Goal: Task Accomplishment & Management: Complete application form

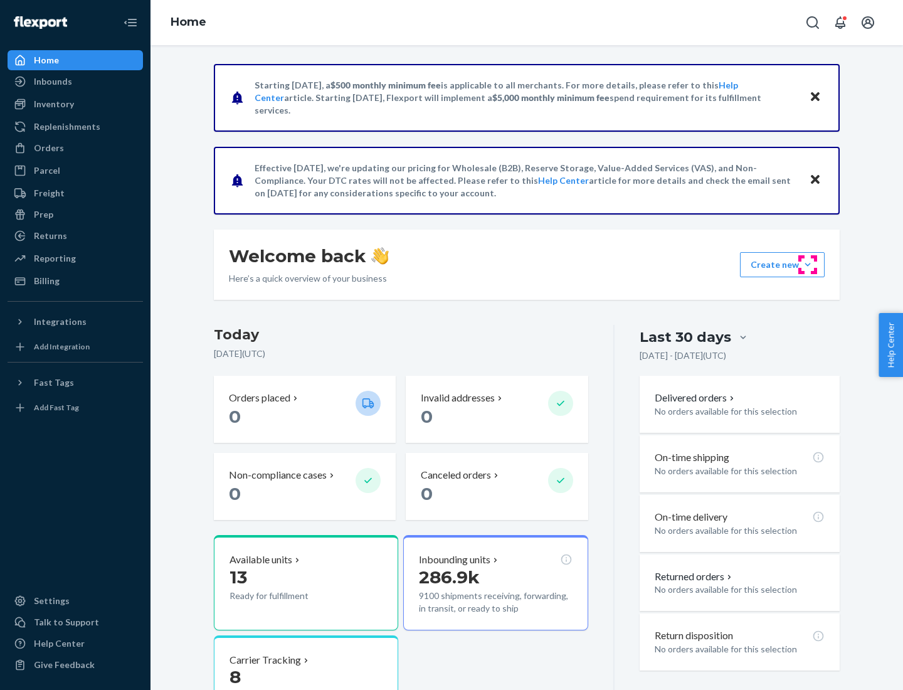
click at [807, 265] on button "Create new Create new inbound Create new order Create new product" at bounding box center [782, 264] width 85 height 25
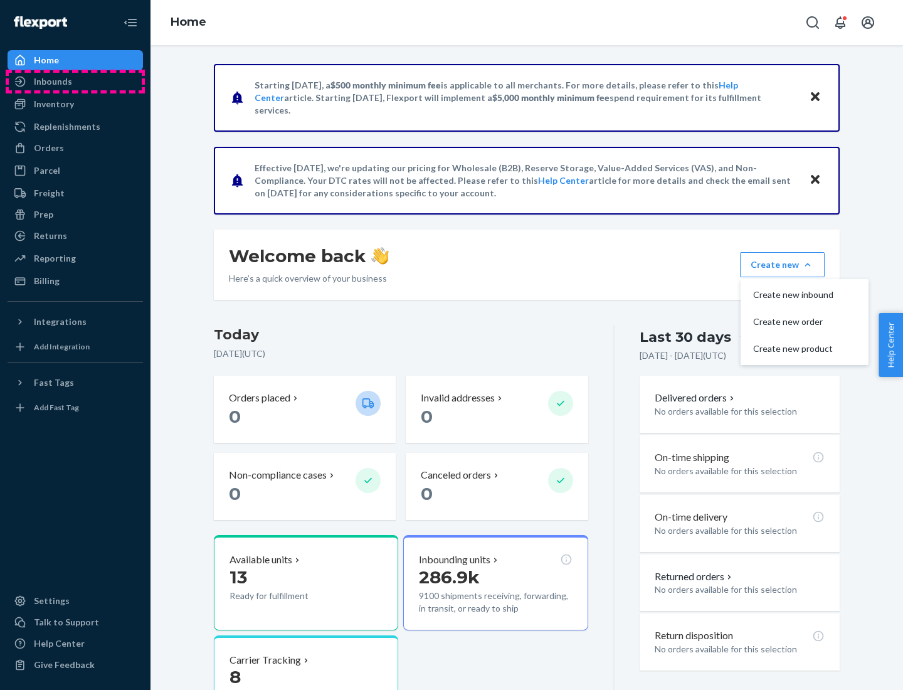
click at [75, 81] on div "Inbounds" at bounding box center [75, 82] width 133 height 18
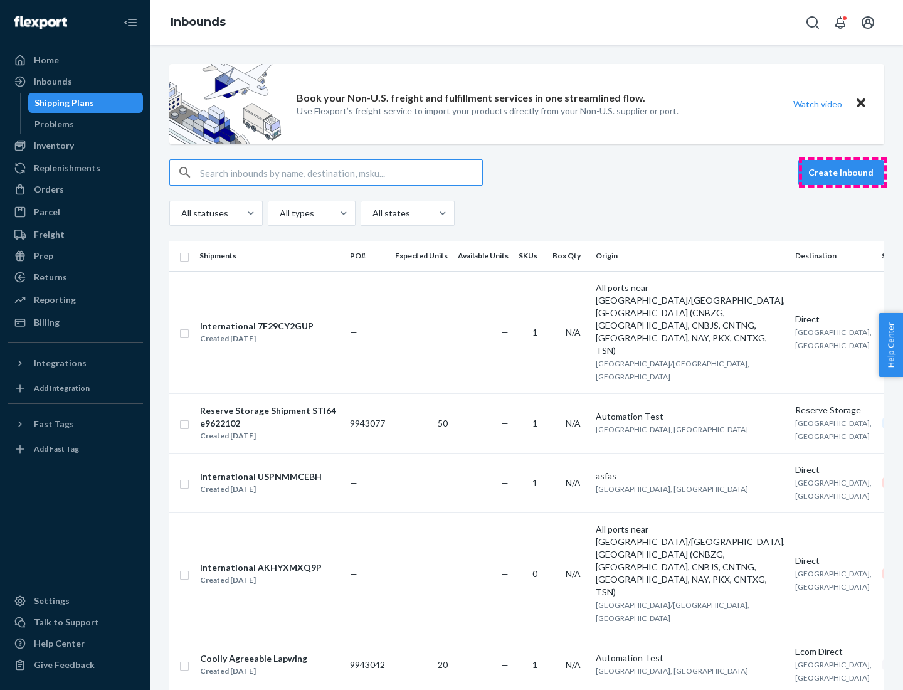
click at [843, 172] on button "Create inbound" at bounding box center [840, 172] width 87 height 25
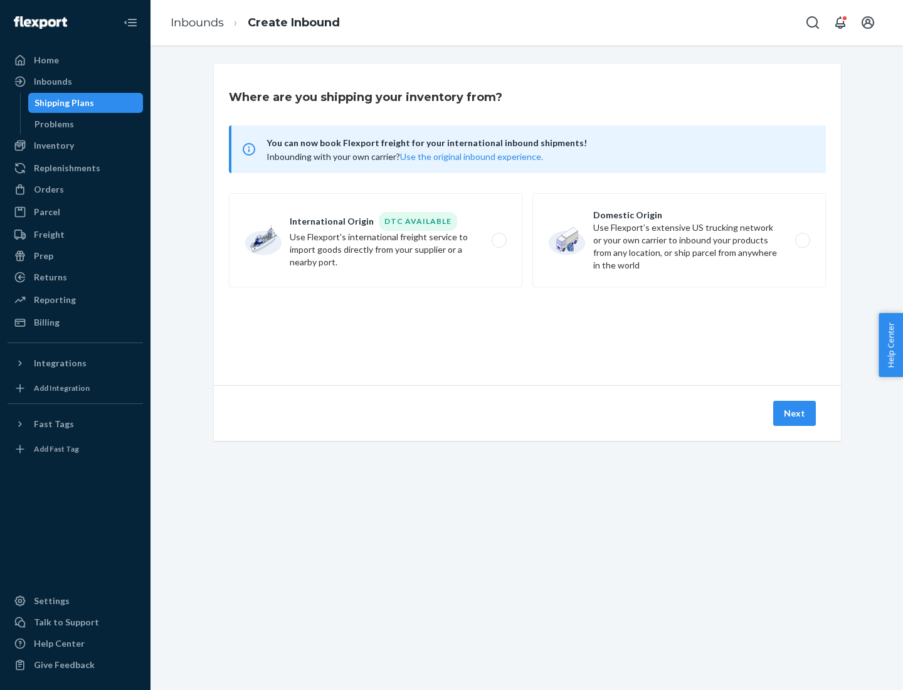
click at [679, 240] on label "Domestic Origin Use Flexport’s extensive US trucking network or your own carrie…" at bounding box center [678, 240] width 293 height 94
click at [802, 240] on input "Domestic Origin Use Flexport’s extensive US trucking network or your own carrie…" at bounding box center [806, 240] width 8 height 8
radio input "true"
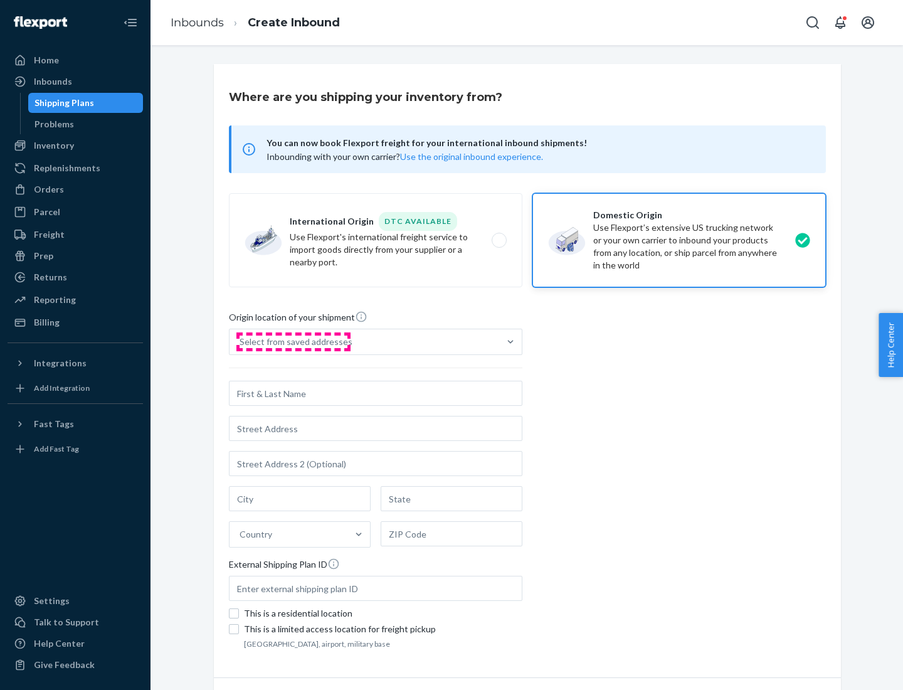
click at [293, 342] on div "Select from saved addresses" at bounding box center [295, 341] width 113 height 13
click at [241, 342] on input "Select from saved addresses" at bounding box center [239, 341] width 1 height 13
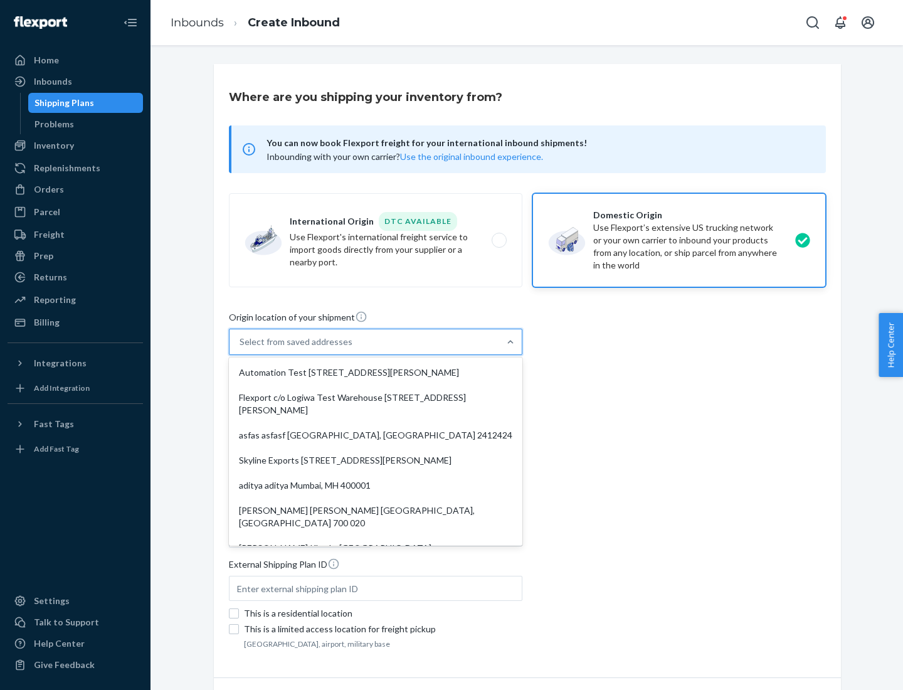
scroll to position [5, 0]
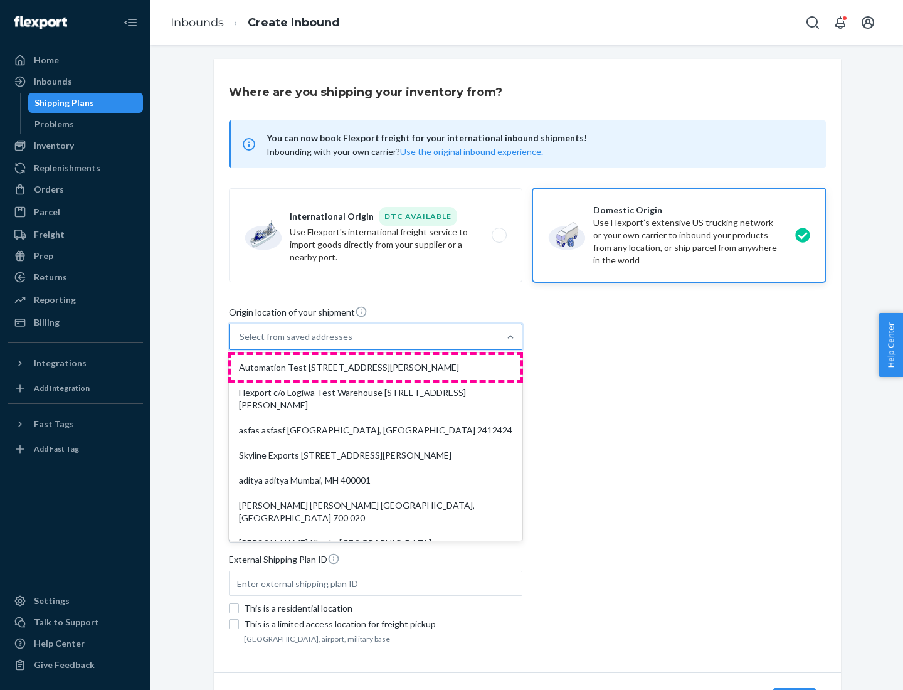
click at [375, 367] on div "Automation Test [STREET_ADDRESS][PERSON_NAME]" at bounding box center [375, 367] width 288 height 25
click at [241, 343] on input "option Automation Test [STREET_ADDRESS][PERSON_NAME]. 9 results available. Use …" at bounding box center [239, 336] width 1 height 13
type input "Automation Test"
type input "9th Floor"
type input "[GEOGRAPHIC_DATA]"
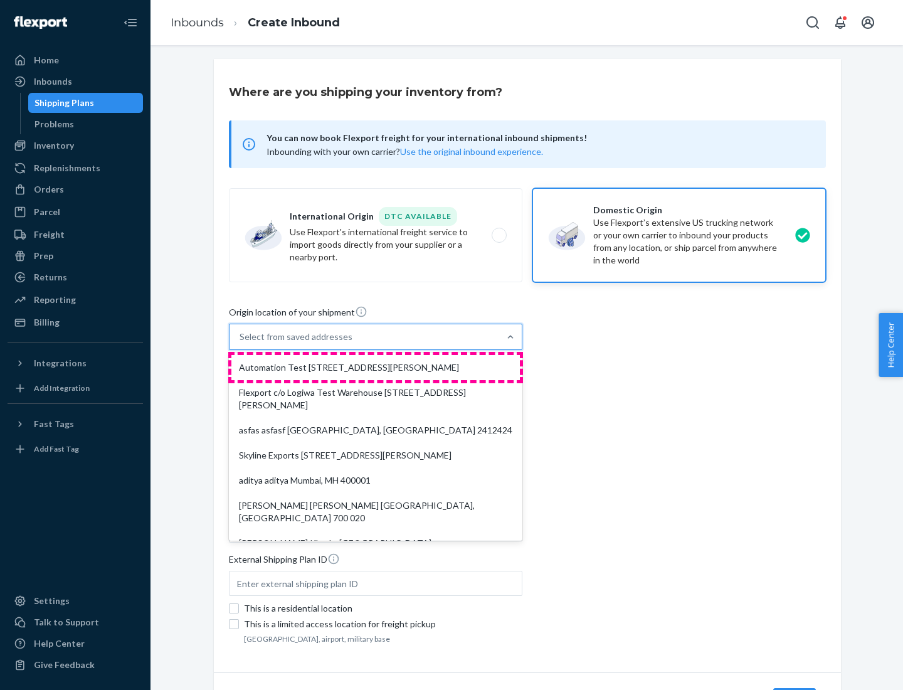
type input "CA"
type input "94104"
type input "[STREET_ADDRESS][PERSON_NAME]"
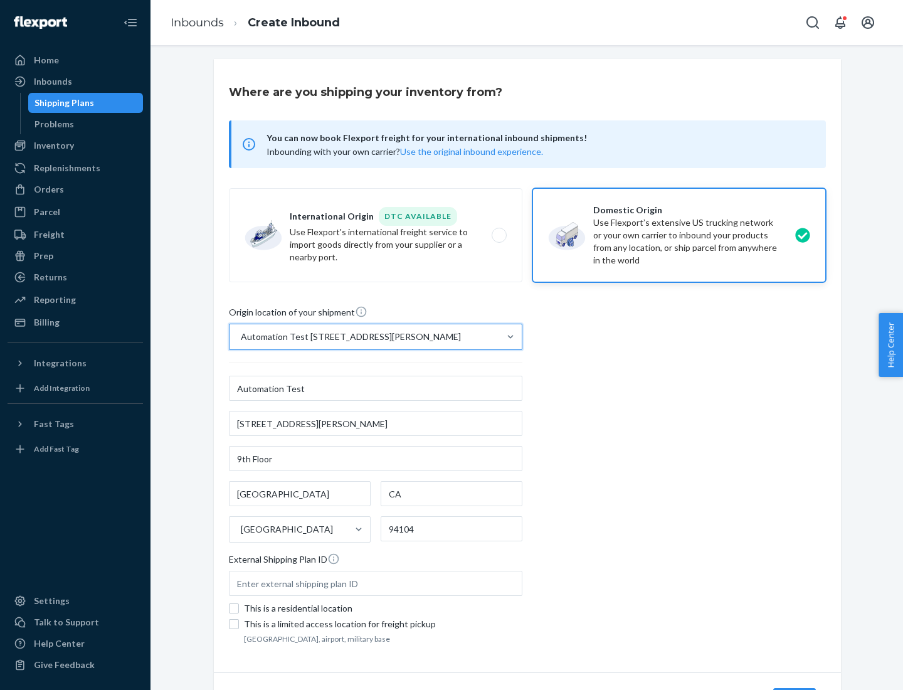
scroll to position [73, 0]
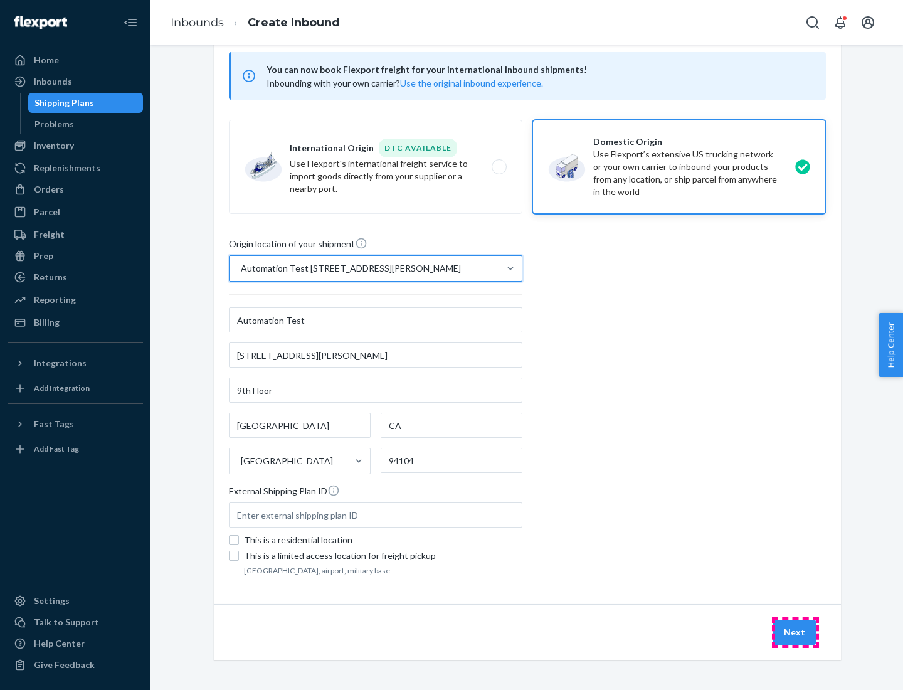
click at [795, 632] on button "Next" at bounding box center [794, 631] width 43 height 25
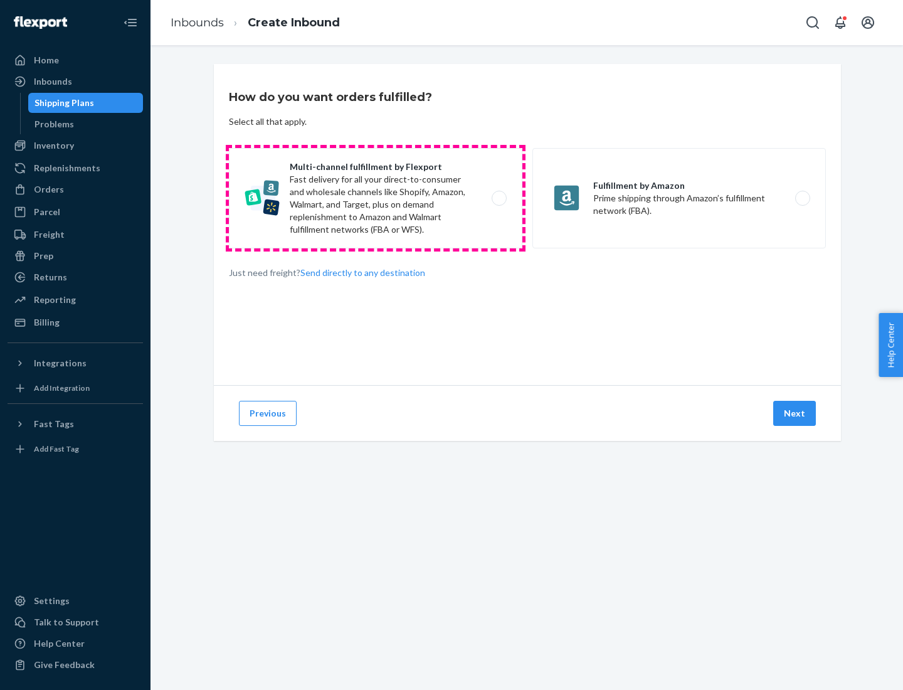
click at [375, 198] on label "Multi-channel fulfillment by Flexport Fast delivery for all your direct-to-cons…" at bounding box center [375, 198] width 293 height 100
click at [498, 198] on input "Multi-channel fulfillment by Flexport Fast delivery for all your direct-to-cons…" at bounding box center [502, 198] width 8 height 8
radio input "true"
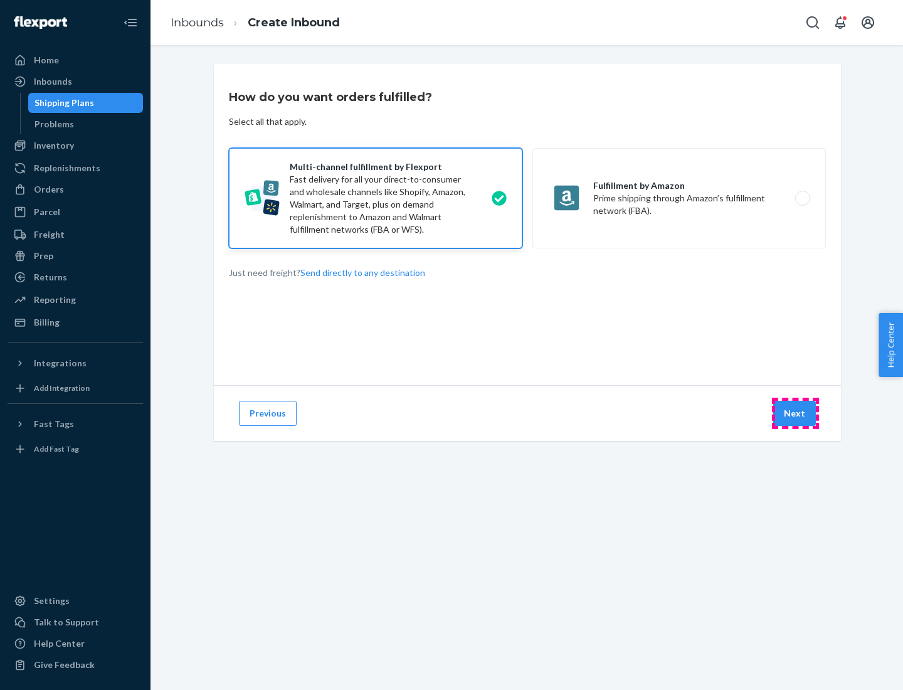
click at [795, 413] on button "Next" at bounding box center [794, 413] width 43 height 25
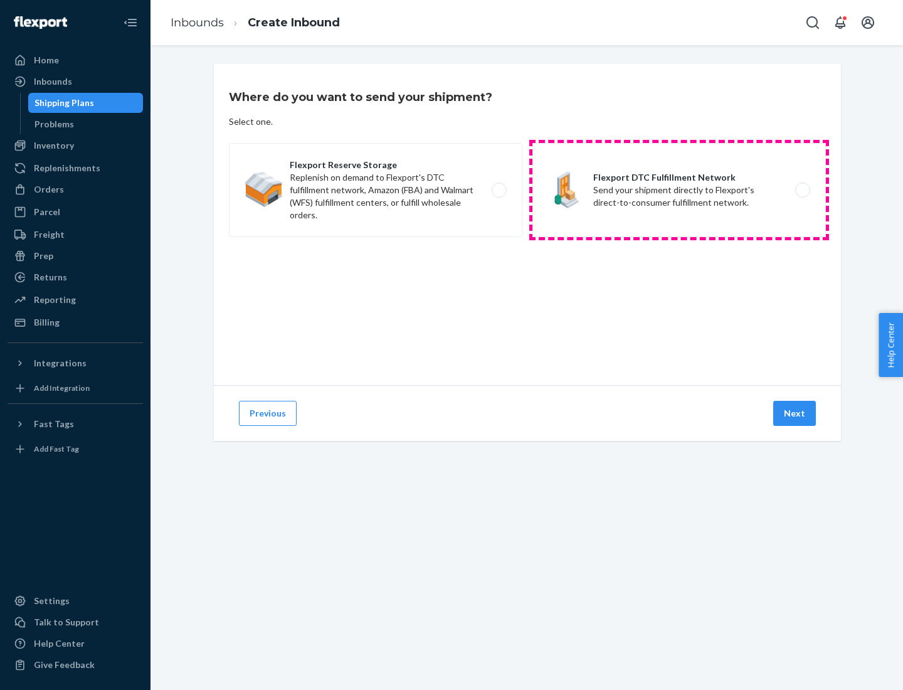
click at [679, 190] on label "Flexport DTC Fulfillment Network Send your shipment directly to Flexport's dire…" at bounding box center [678, 190] width 293 height 94
click at [802, 190] on input "Flexport DTC Fulfillment Network Send your shipment directly to Flexport's dire…" at bounding box center [806, 190] width 8 height 8
radio input "true"
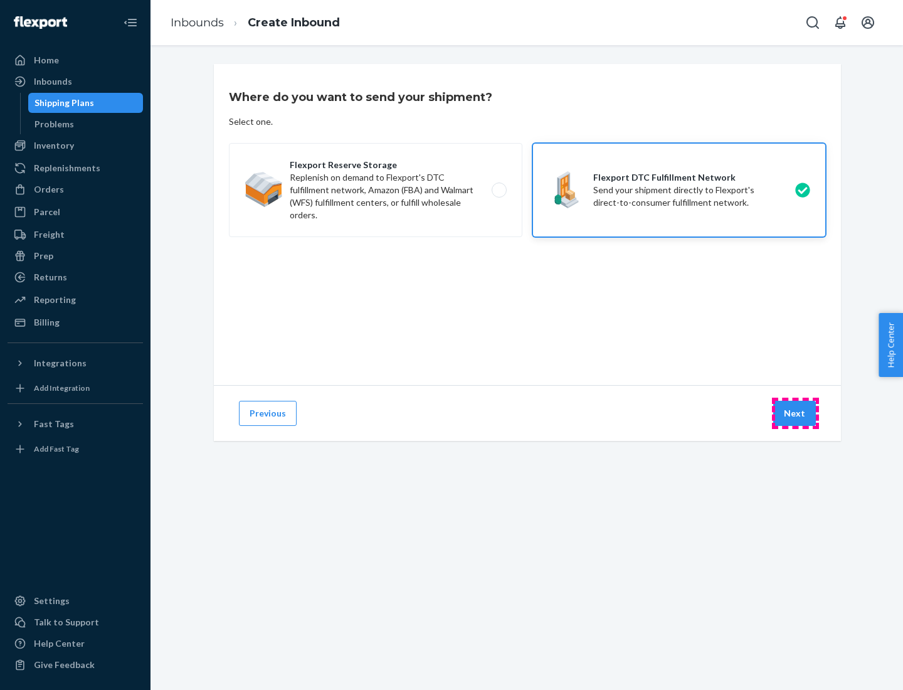
click at [795, 413] on button "Next" at bounding box center [794, 413] width 43 height 25
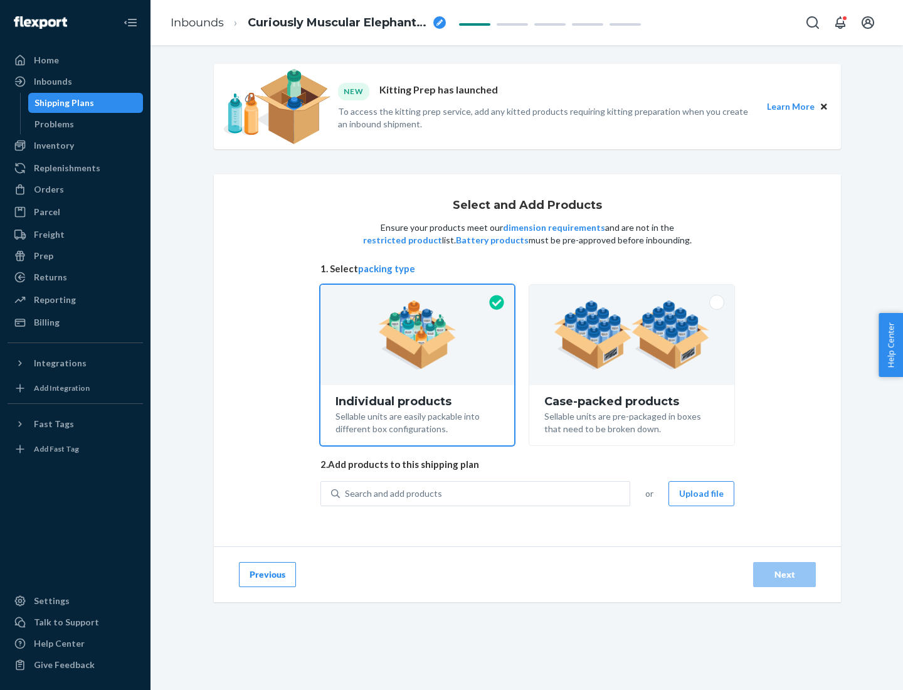
click at [632, 335] on img at bounding box center [632, 334] width 156 height 69
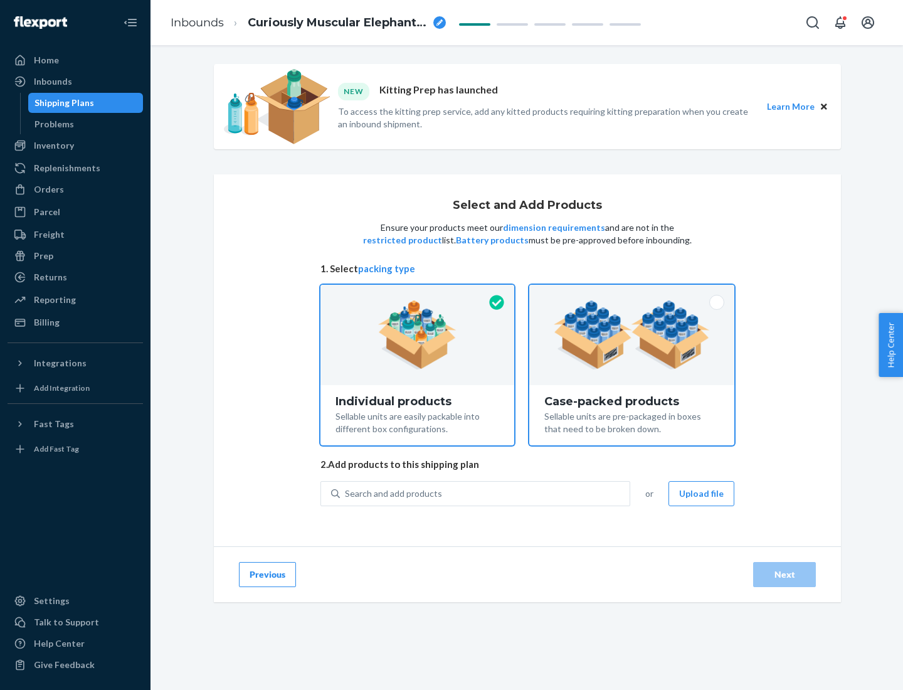
click at [632, 293] on input "Case-packed products Sellable units are pre-packaged in boxes that need to be b…" at bounding box center [631, 289] width 8 height 8
radio input "true"
radio input "false"
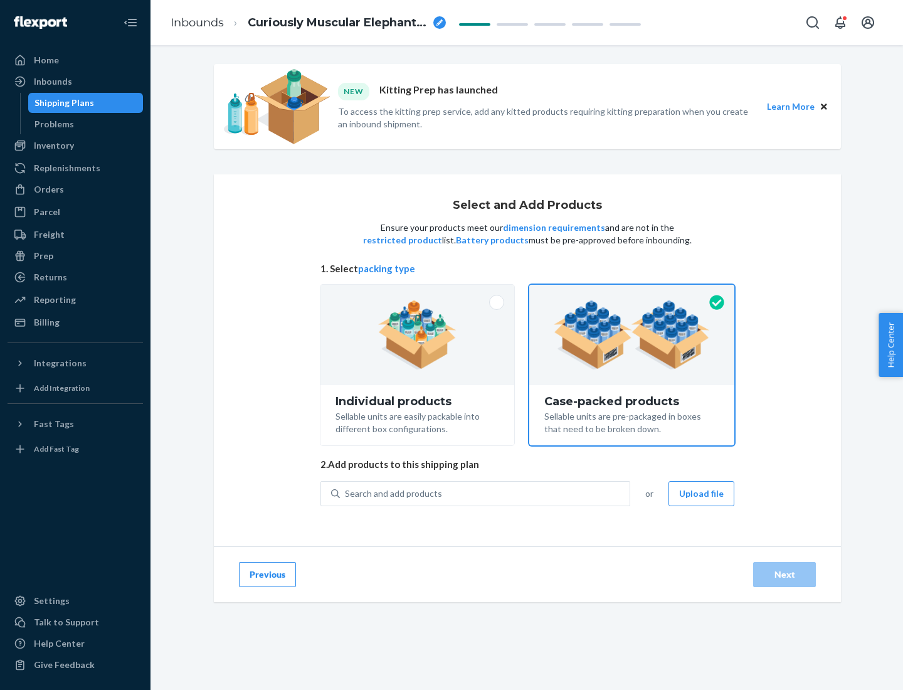
click at [485, 493] on div "Search and add products" at bounding box center [485, 493] width 290 height 23
click at [346, 493] on input "Search and add products" at bounding box center [345, 493] width 1 height 13
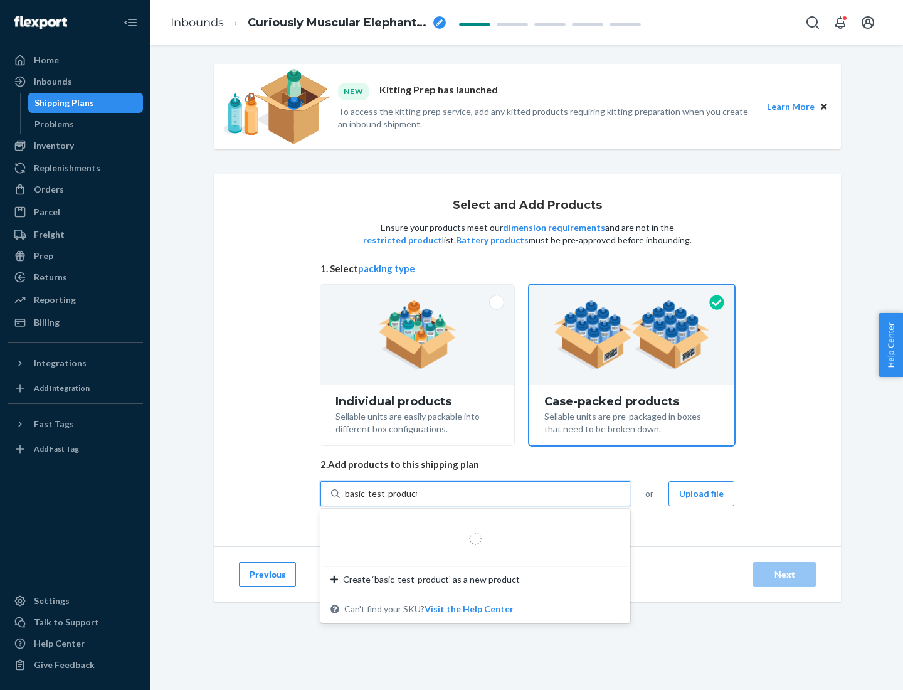
type input "basic-test-product-1"
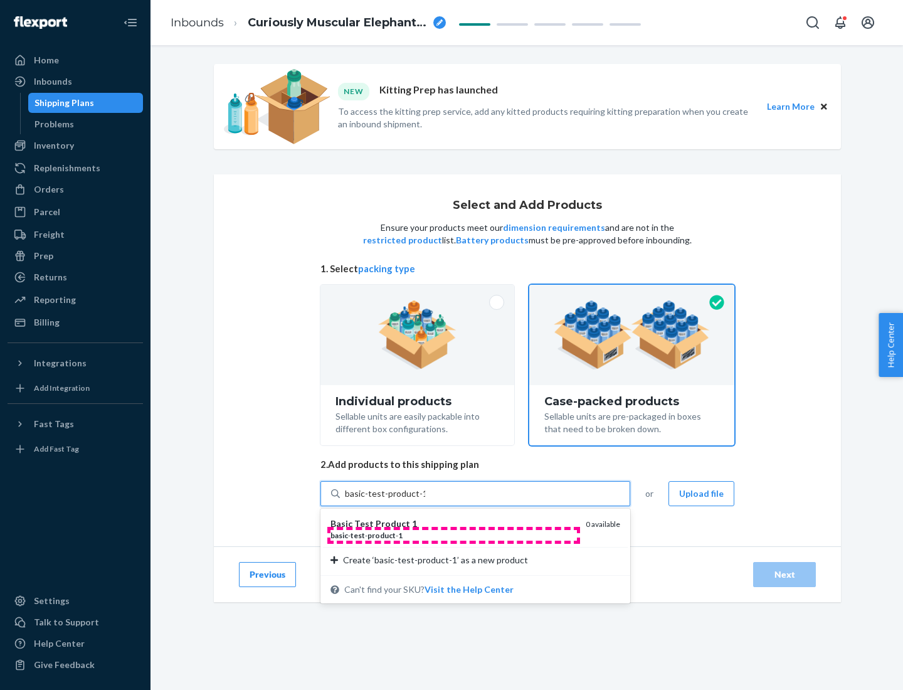
click at [453, 535] on div "basic - test - product - 1" at bounding box center [452, 535] width 245 height 11
click at [425, 500] on input "basic-test-product-1" at bounding box center [385, 493] width 80 height 13
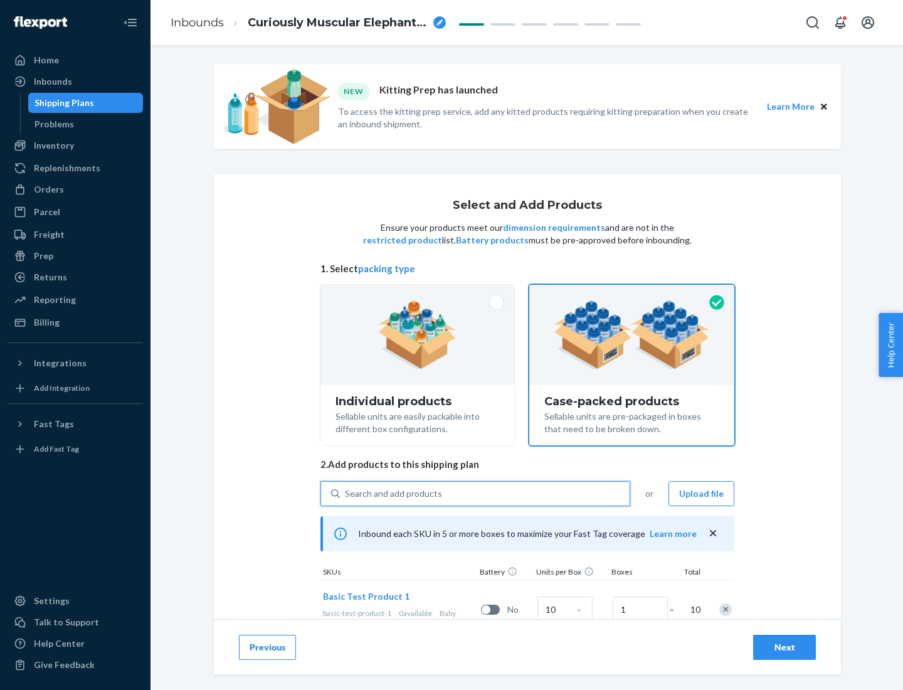
scroll to position [45, 0]
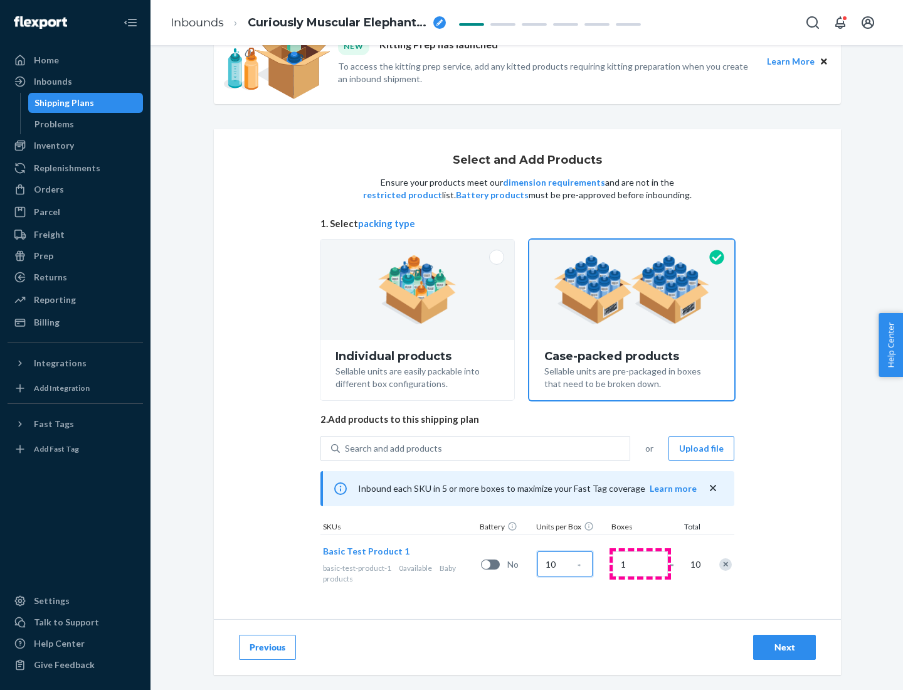
type input "10"
type input "7"
click at [784, 647] on div "Next" at bounding box center [784, 647] width 41 height 13
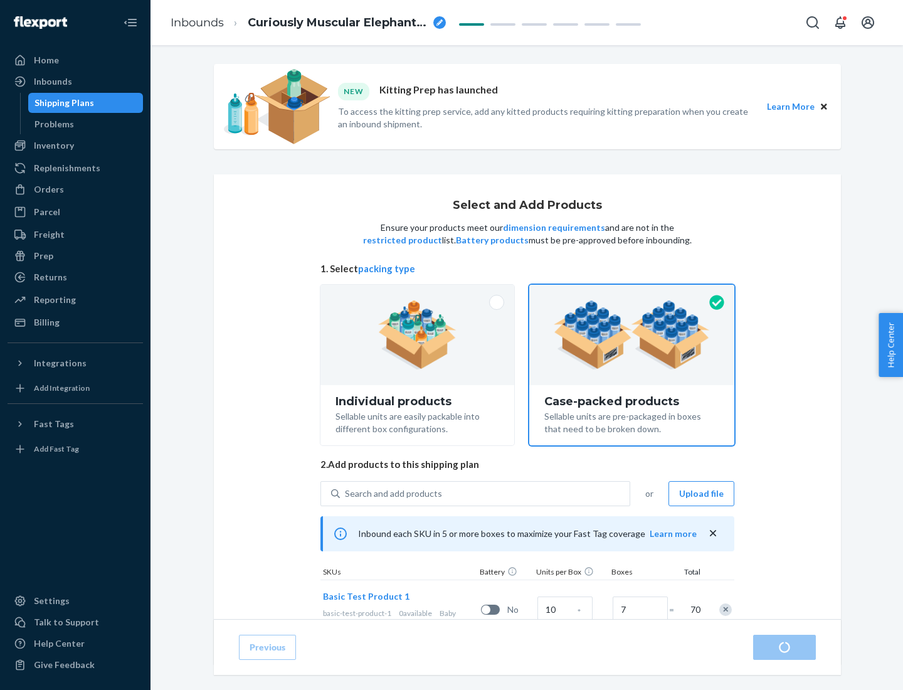
radio input "true"
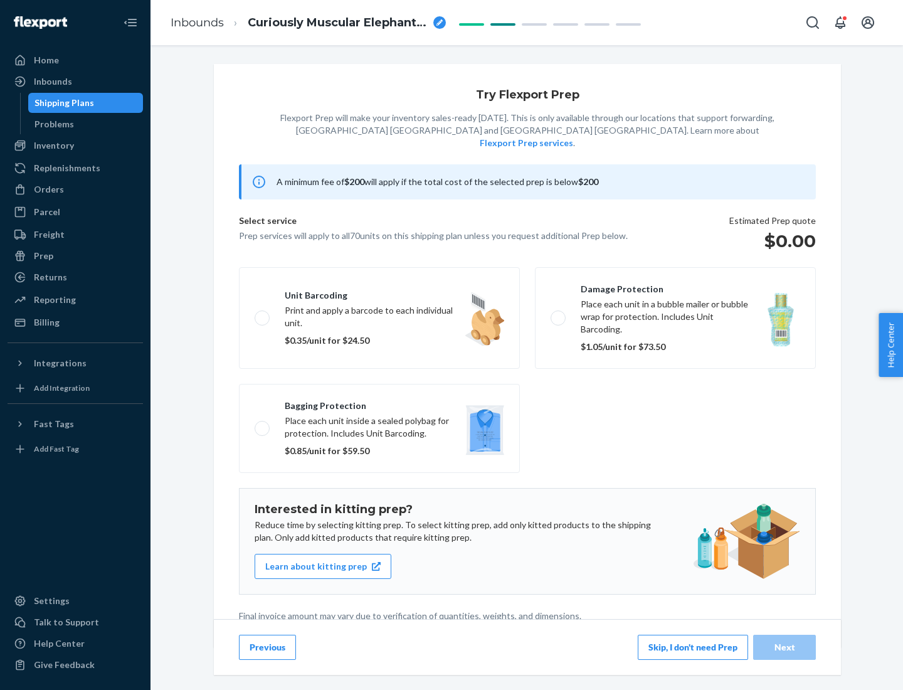
scroll to position [3, 0]
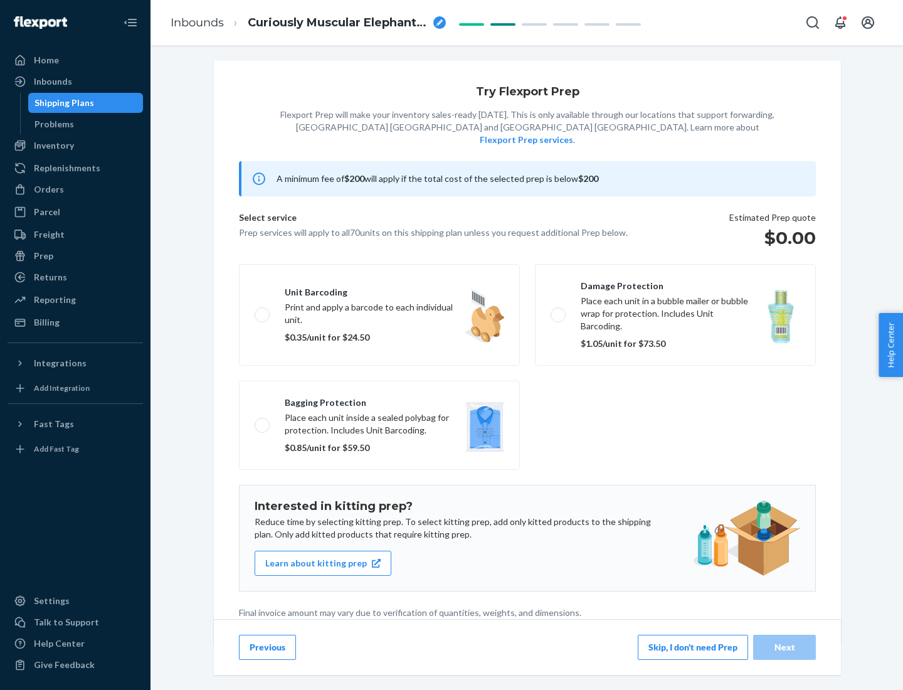
click at [379, 399] on label "Bagging protection Place each unit inside a sealed polybag for protection. Incl…" at bounding box center [379, 425] width 281 height 89
click at [263, 421] on input "Bagging protection Place each unit inside a sealed polybag for protection. Incl…" at bounding box center [259, 425] width 8 height 8
checkbox input "true"
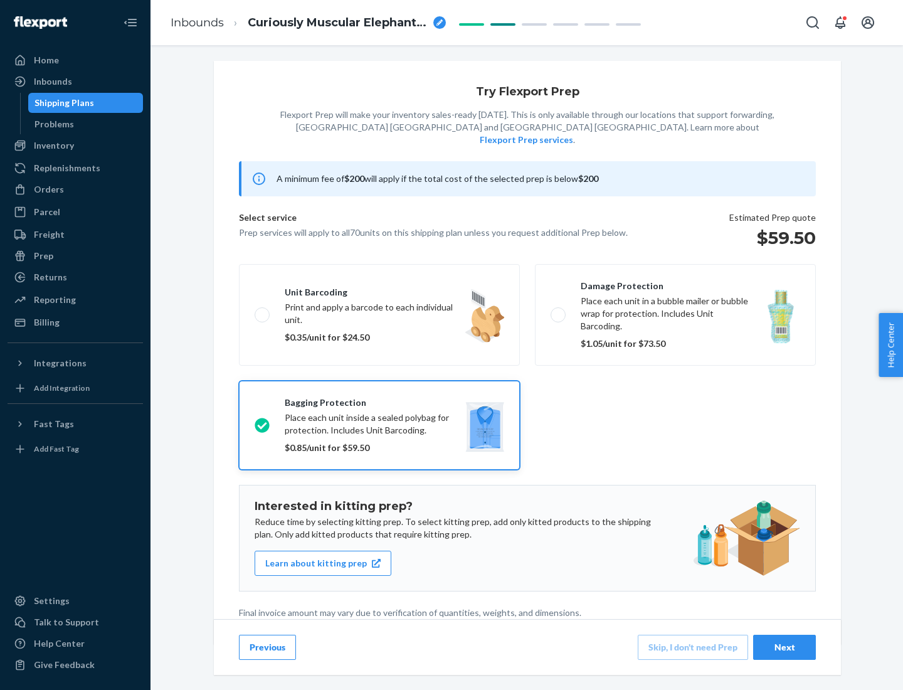
click at [784, 646] on div "Next" at bounding box center [784, 647] width 41 height 13
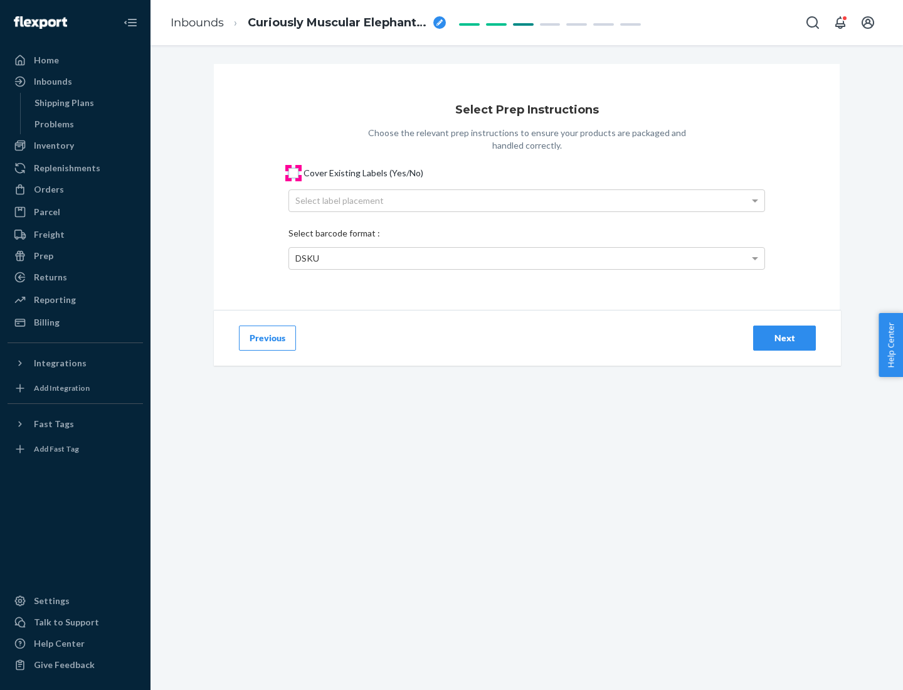
click at [293, 172] on input "Cover Existing Labels (Yes/No)" at bounding box center [293, 173] width 10 height 10
checkbox input "true"
click at [527, 200] on div "Select label placement" at bounding box center [526, 200] width 475 height 21
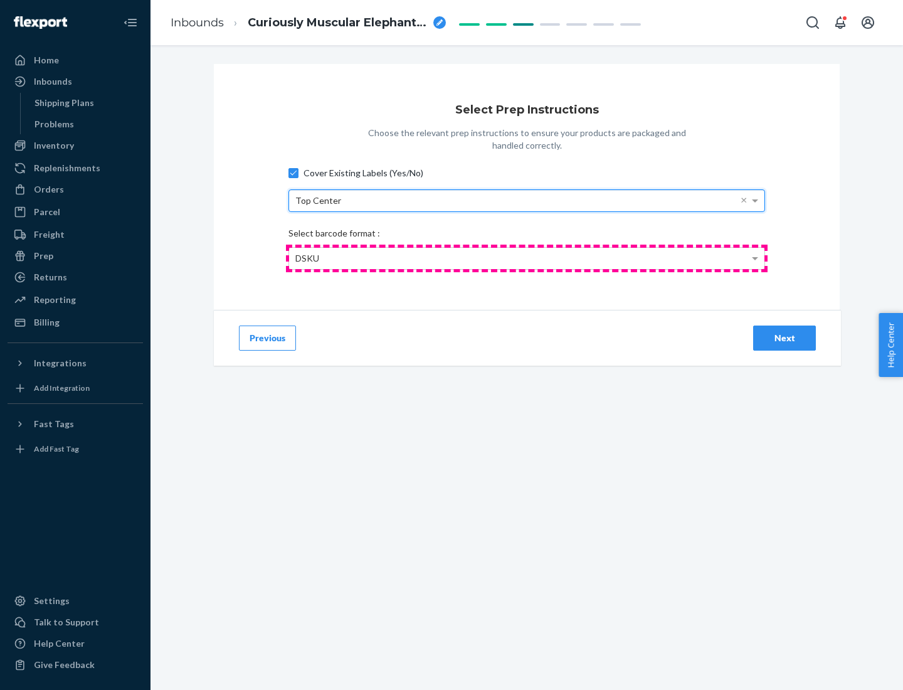
click at [527, 258] on div "DSKU" at bounding box center [526, 258] width 475 height 21
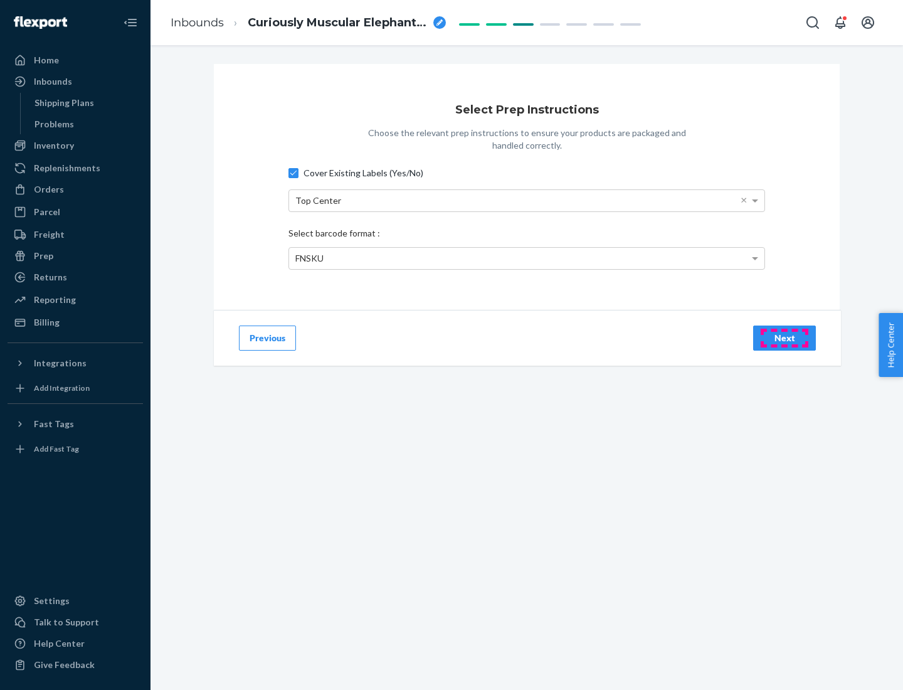
click at [784, 337] on div "Next" at bounding box center [784, 338] width 41 height 13
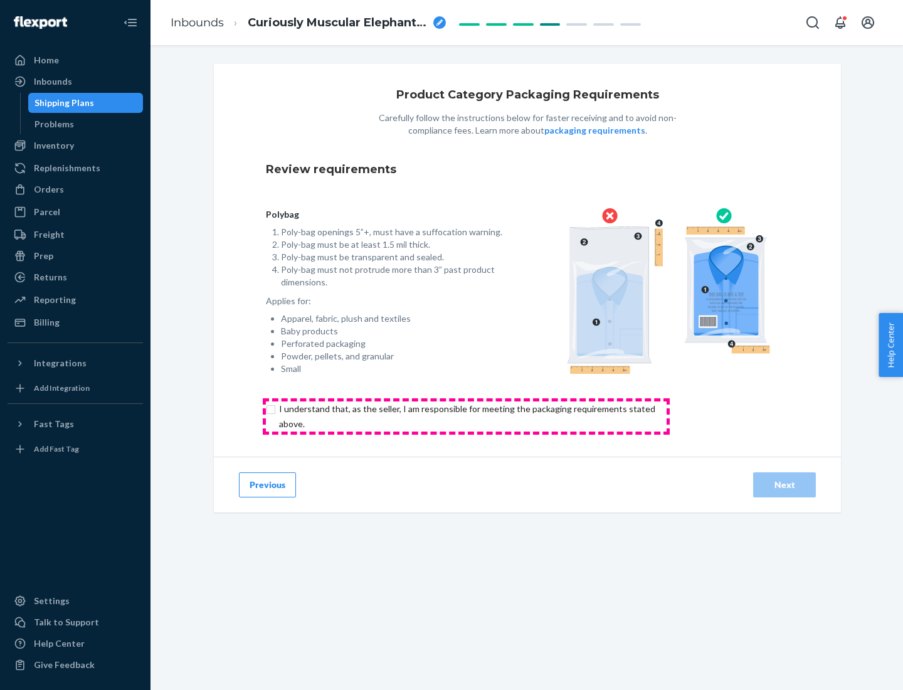
click at [466, 416] on input "checkbox" at bounding box center [474, 416] width 417 height 30
checkbox input "true"
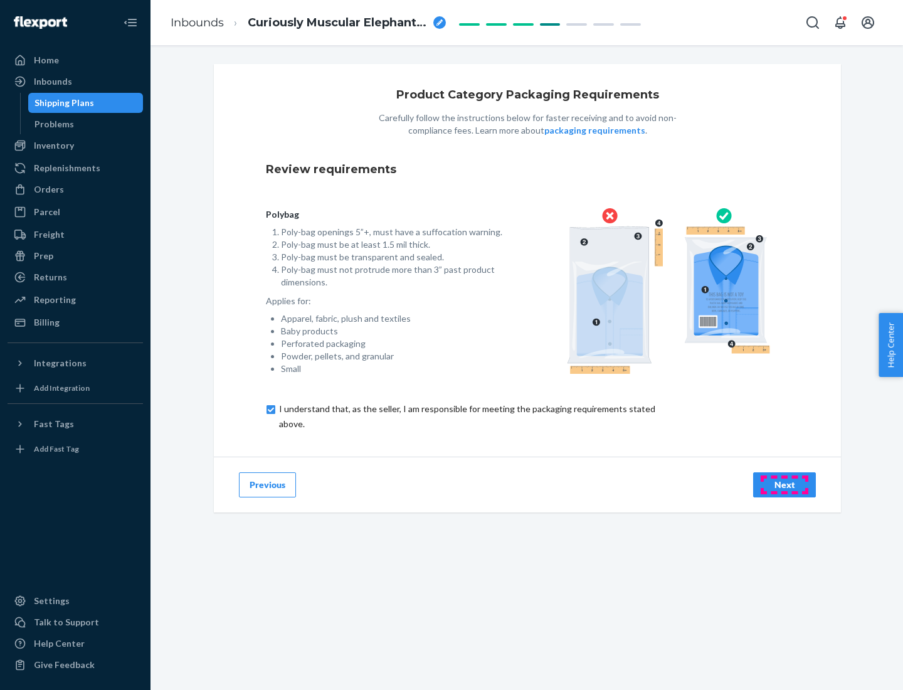
click at [784, 484] on div "Next" at bounding box center [784, 484] width 41 height 13
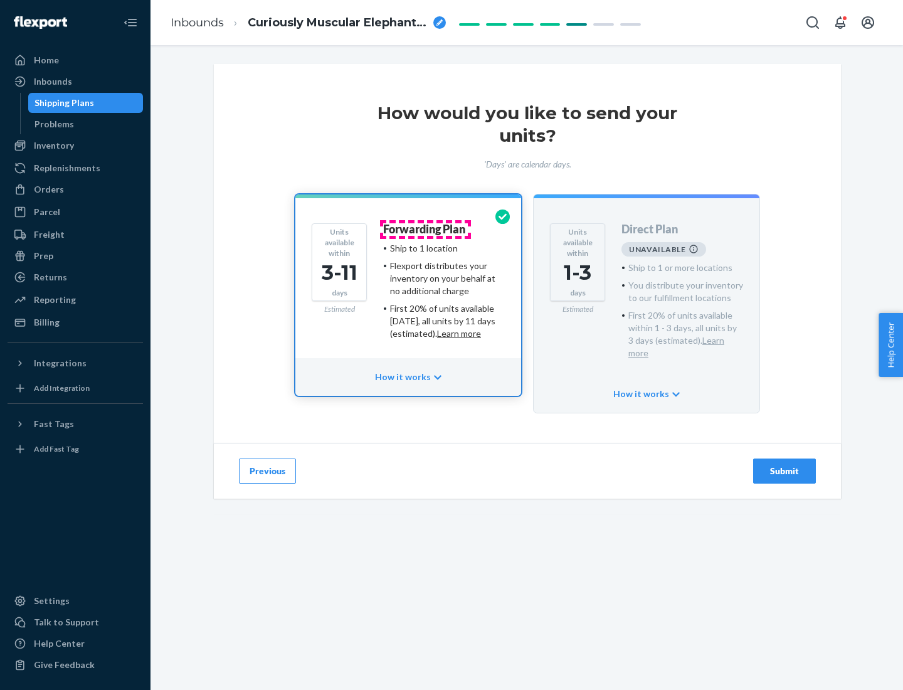
click at [425, 229] on h4 "Forwarding Plan" at bounding box center [424, 229] width 82 height 13
click at [784, 465] on div "Submit" at bounding box center [784, 471] width 41 height 13
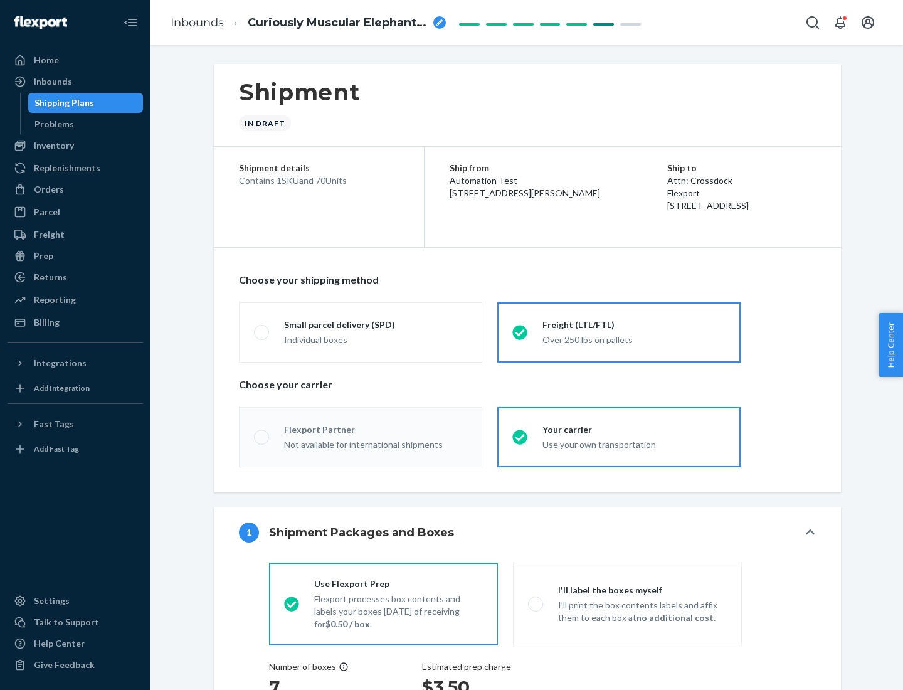
radio input "true"
radio input "false"
radio input "true"
radio input "false"
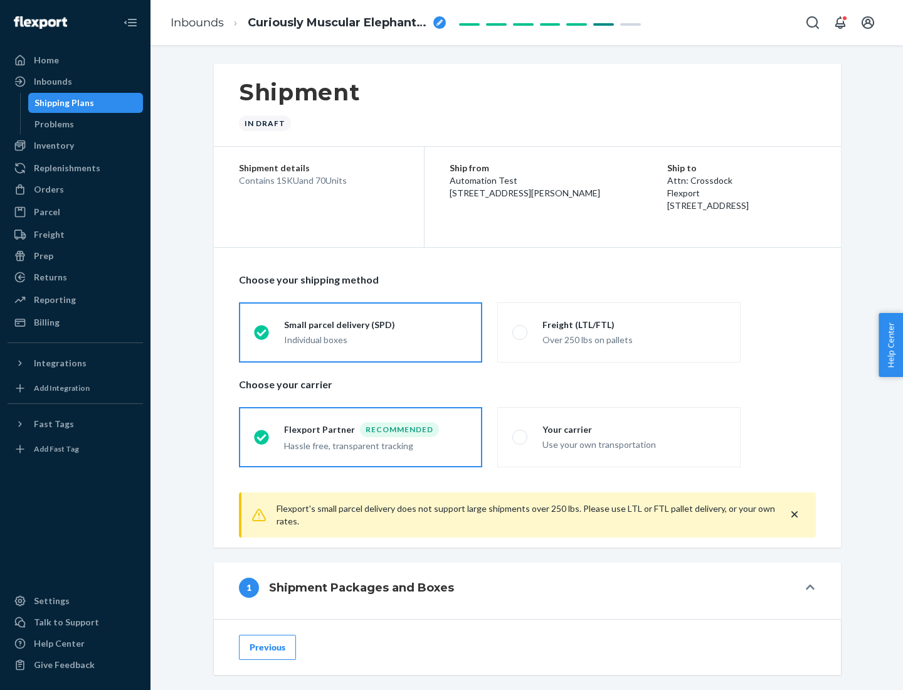
click at [619, 332] on div "Over 250 lbs on pallets" at bounding box center [633, 338] width 183 height 15
click at [520, 332] on input "Freight (LTL/FTL) Over 250 lbs on pallets" at bounding box center [516, 332] width 8 height 8
radio input "true"
radio input "false"
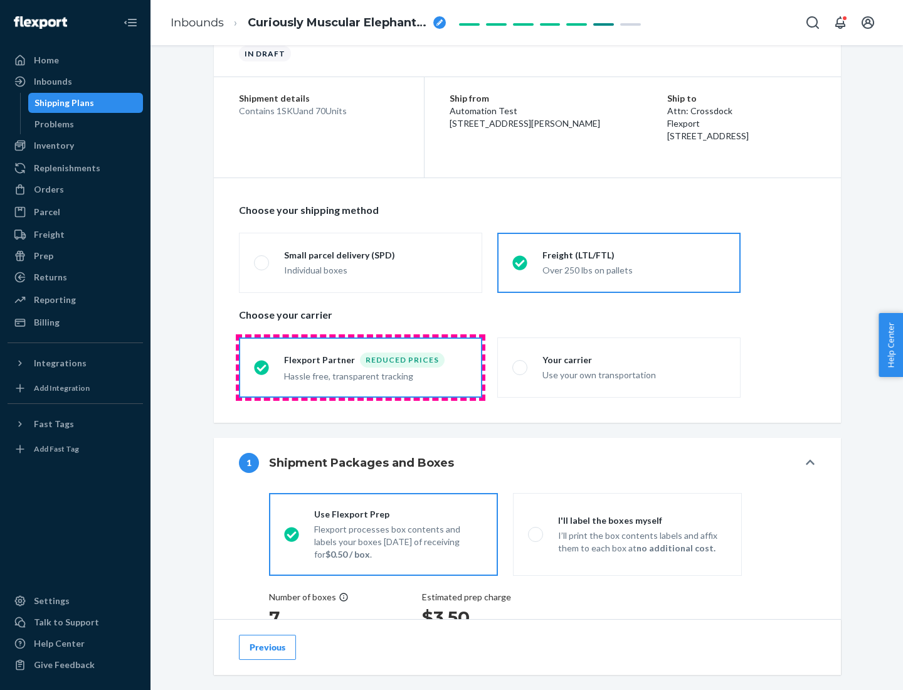
click at [360, 367] on div "Hassle free, transparent tracking" at bounding box center [375, 374] width 183 height 15
click at [262, 367] on input "Flexport Partner Reduced prices Hassle free, transparent tracking" at bounding box center [258, 367] width 8 height 8
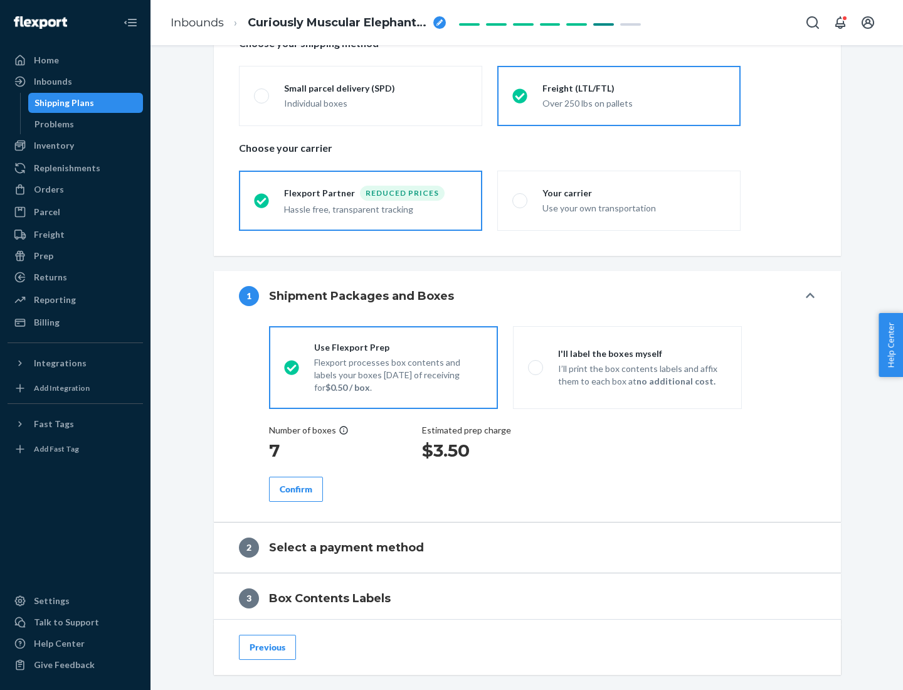
click at [627, 367] on p "I’ll print the box contents labels and affix them to each box at no additional …" at bounding box center [642, 374] width 169 height 25
click at [536, 367] on input "I'll label the boxes myself I’ll print the box contents labels and affix them t…" at bounding box center [532, 367] width 8 height 8
radio input "true"
radio input "false"
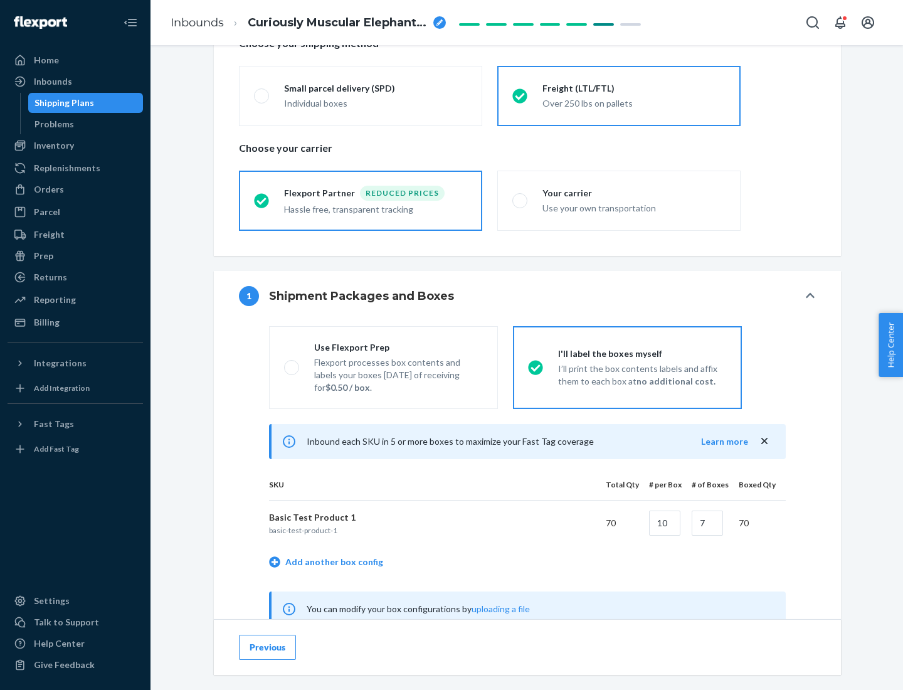
scroll to position [392, 0]
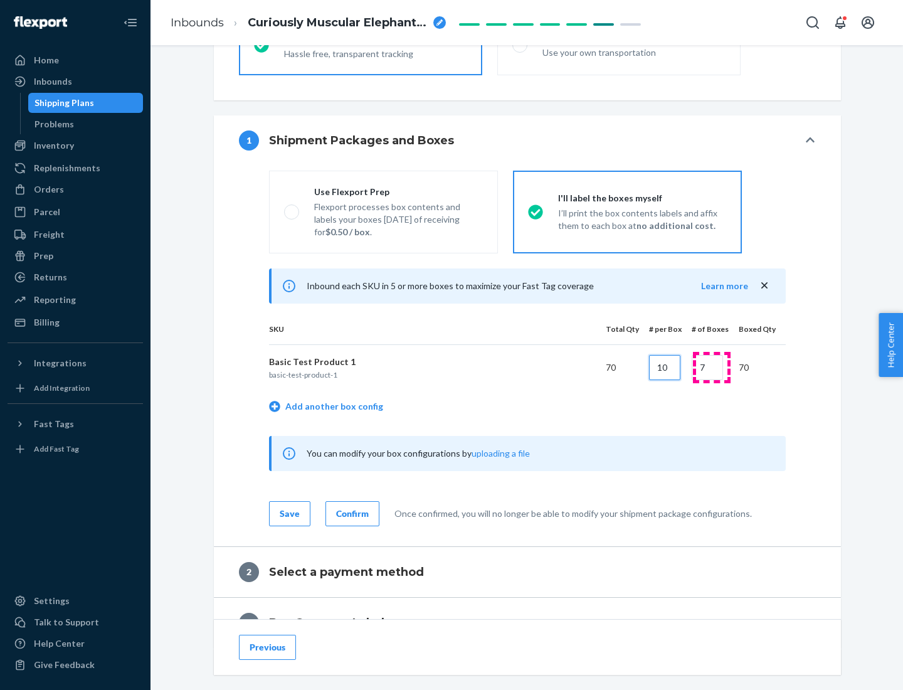
type input "10"
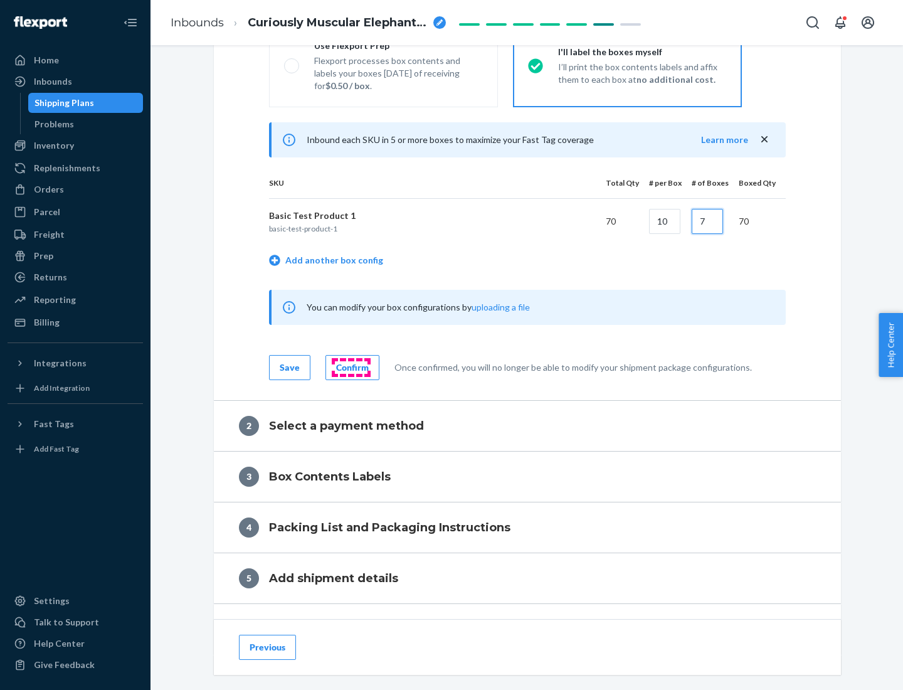
type input "7"
click at [350, 367] on div "Confirm" at bounding box center [352, 367] width 33 height 13
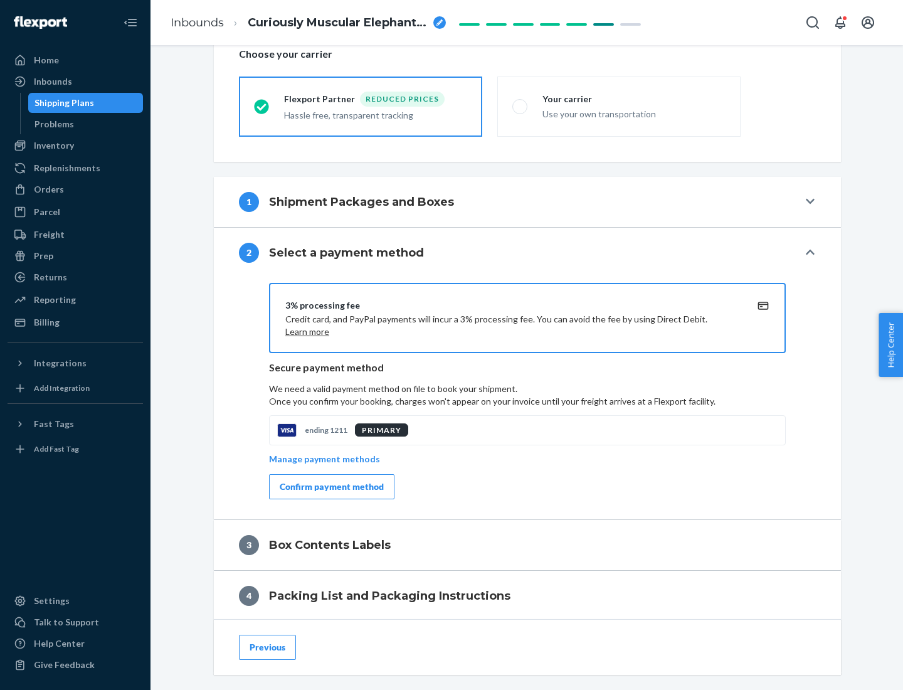
scroll to position [449, 0]
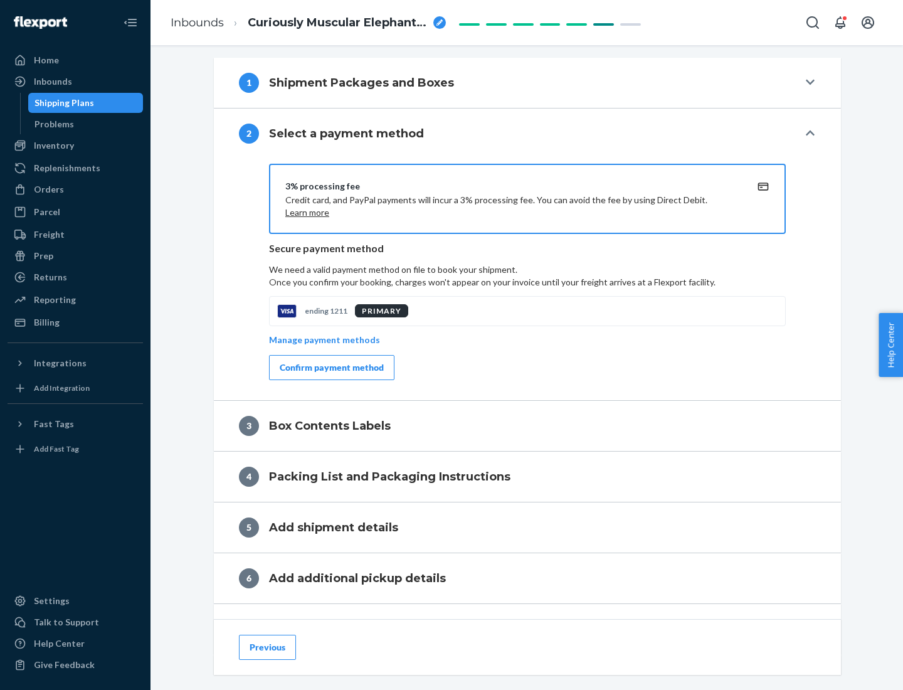
click at [330, 367] on div "Confirm payment method" at bounding box center [332, 367] width 104 height 13
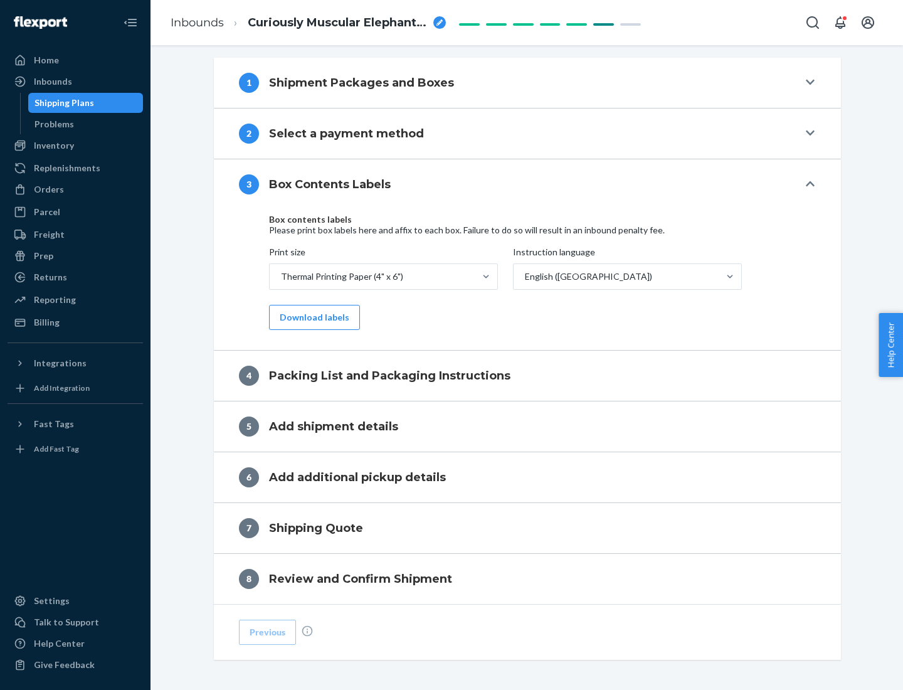
scroll to position [399, 0]
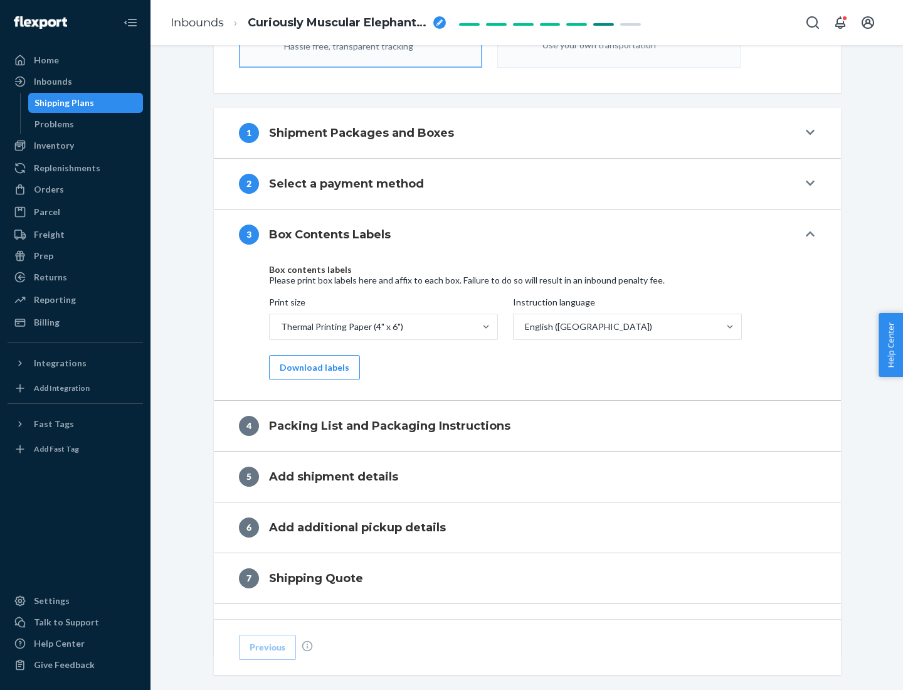
click at [312, 367] on button "Download labels" at bounding box center [314, 367] width 91 height 25
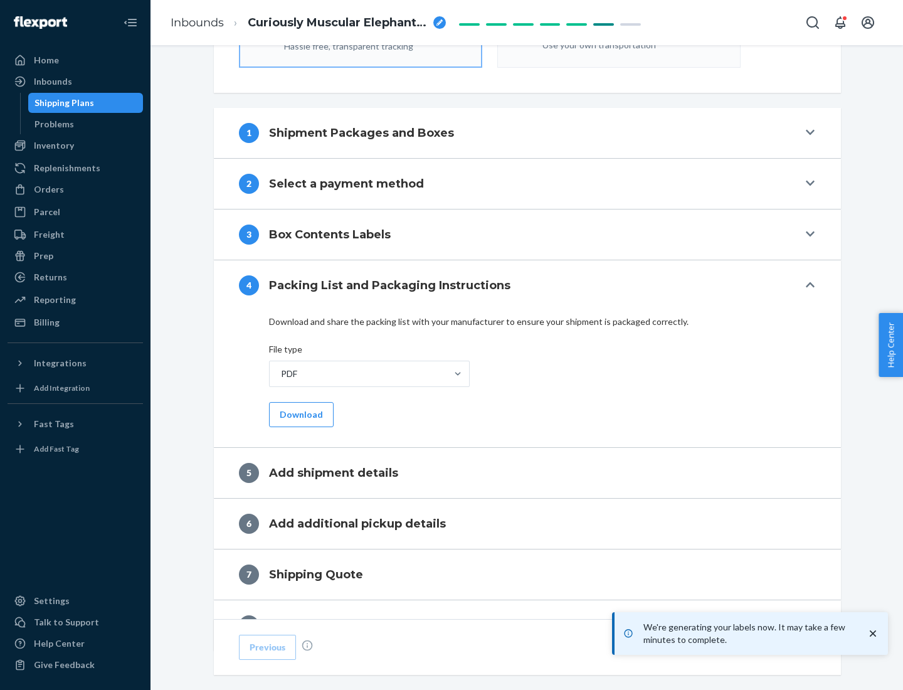
scroll to position [446, 0]
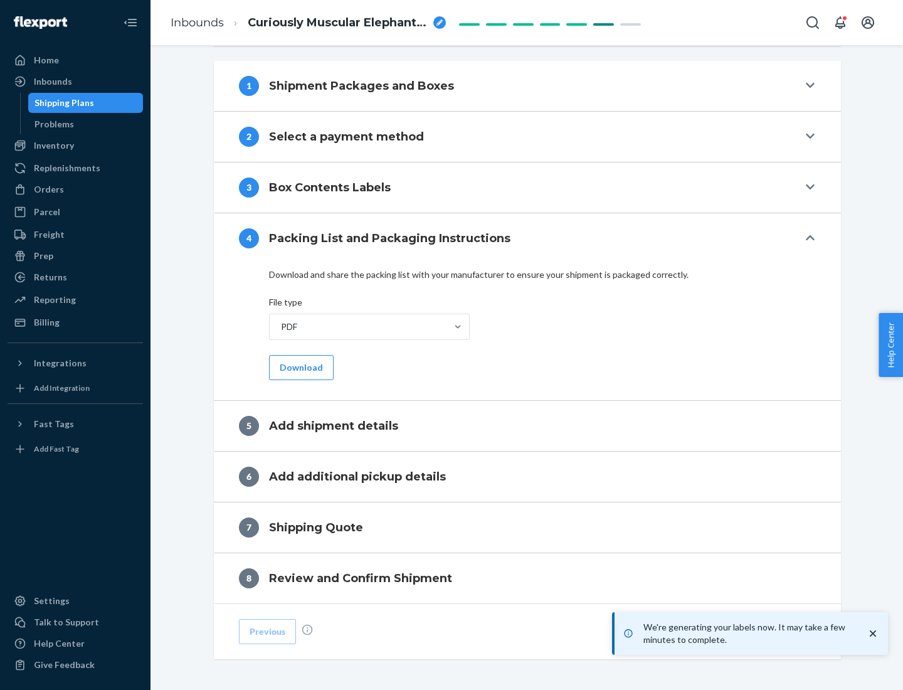
click at [300, 367] on button "Download" at bounding box center [301, 367] width 65 height 25
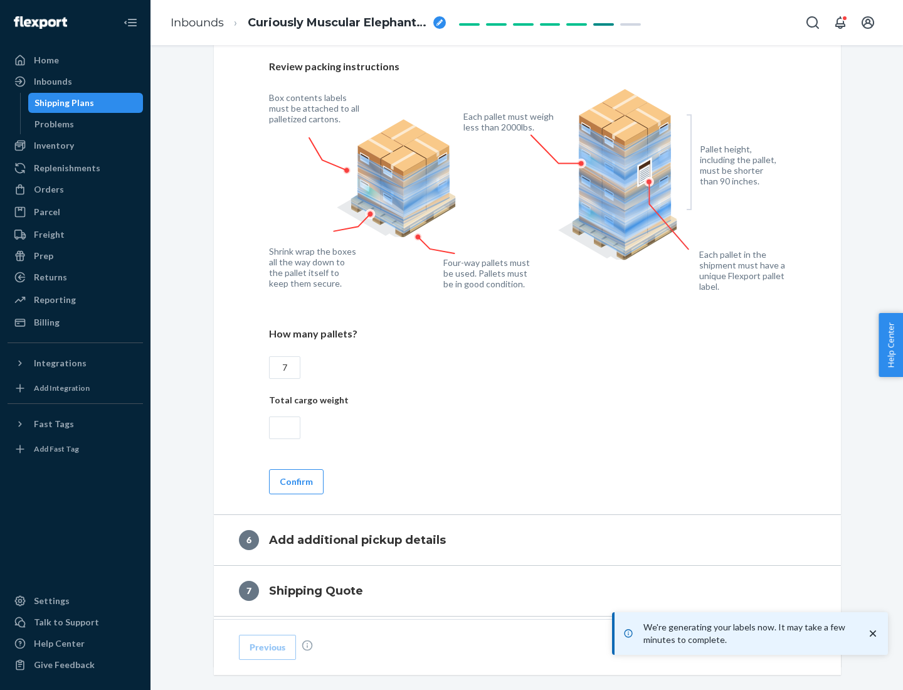
scroll to position [864, 0]
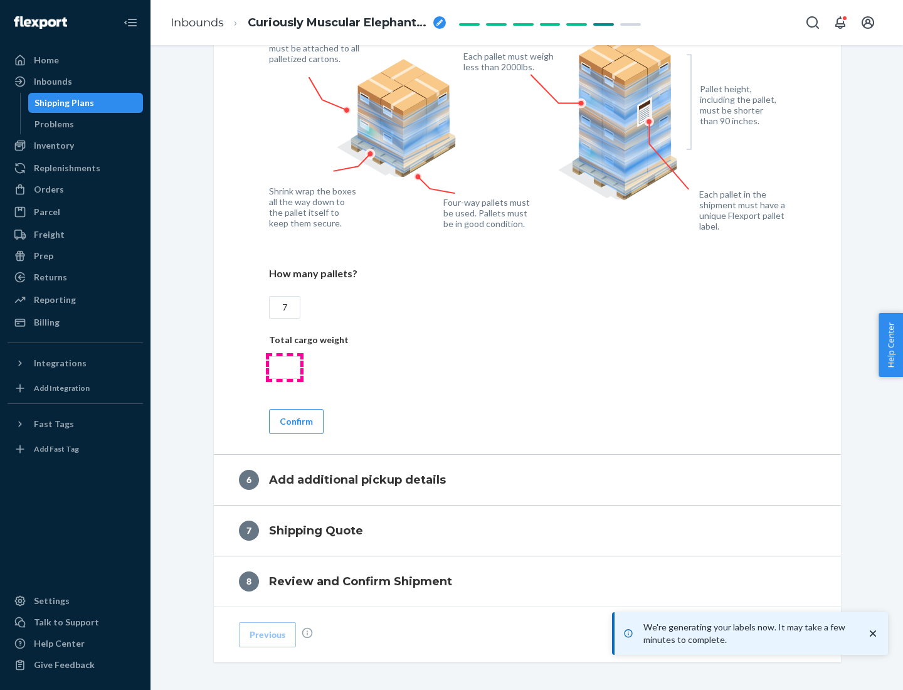
type input "7"
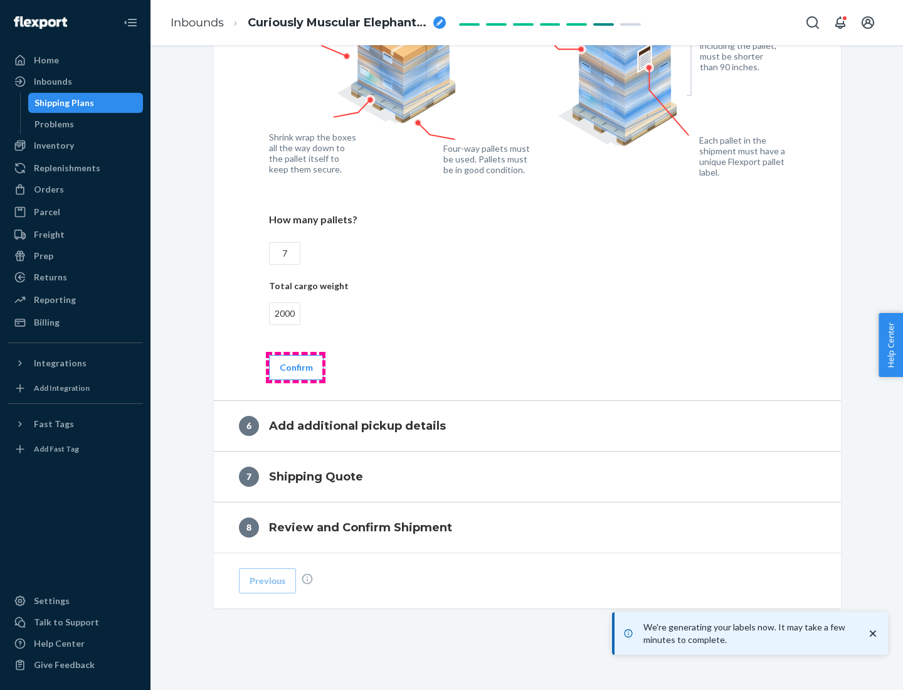
type input "2000"
click at [295, 367] on button "Confirm" at bounding box center [296, 367] width 55 height 25
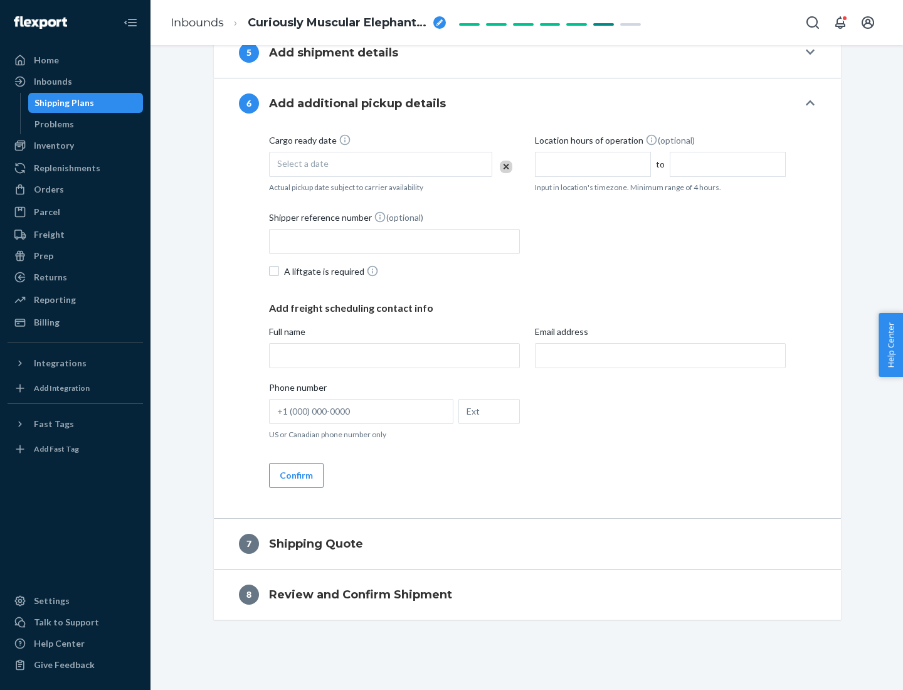
scroll to position [480, 0]
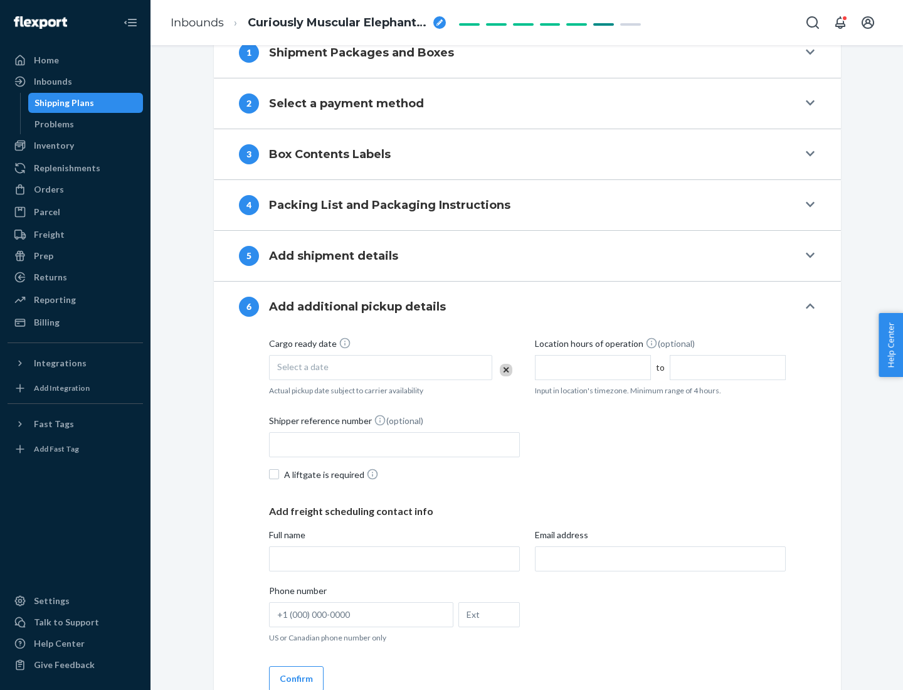
click at [381, 367] on div "Select a date" at bounding box center [380, 367] width 223 height 25
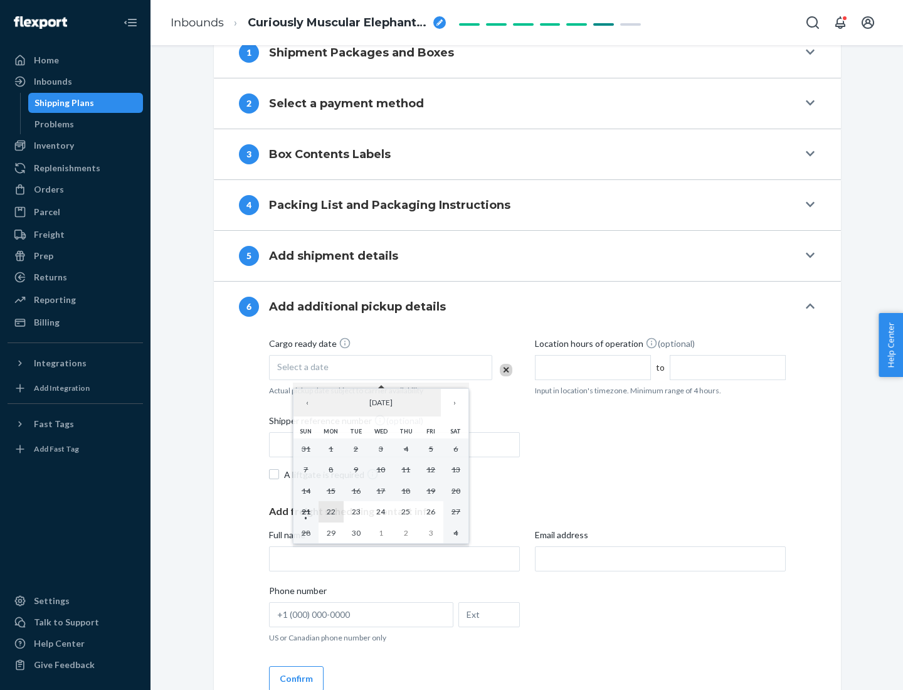
click at [330, 511] on abbr "22" at bounding box center [331, 511] width 9 height 9
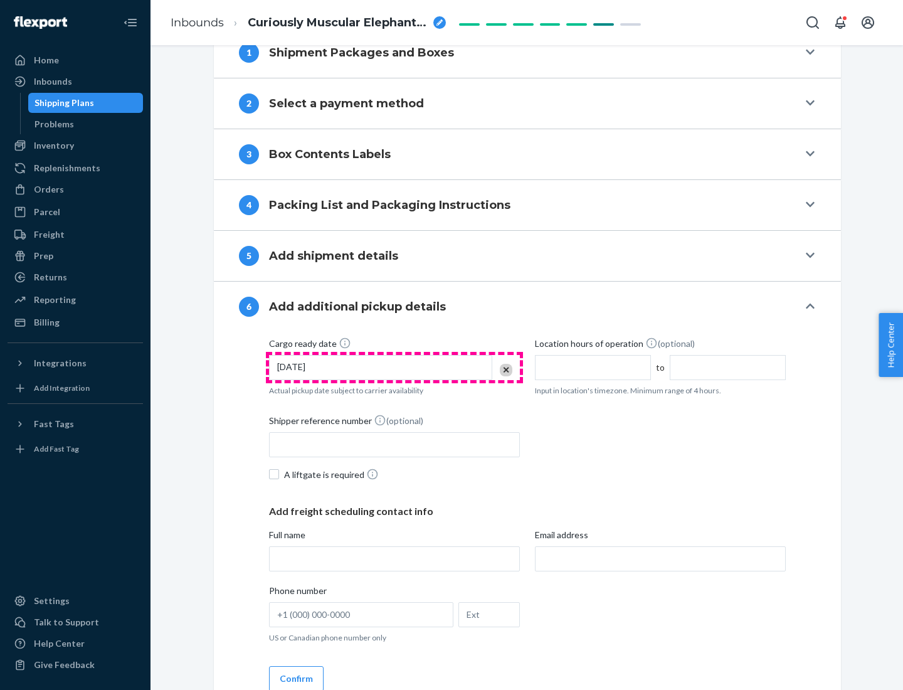
scroll to position [671, 0]
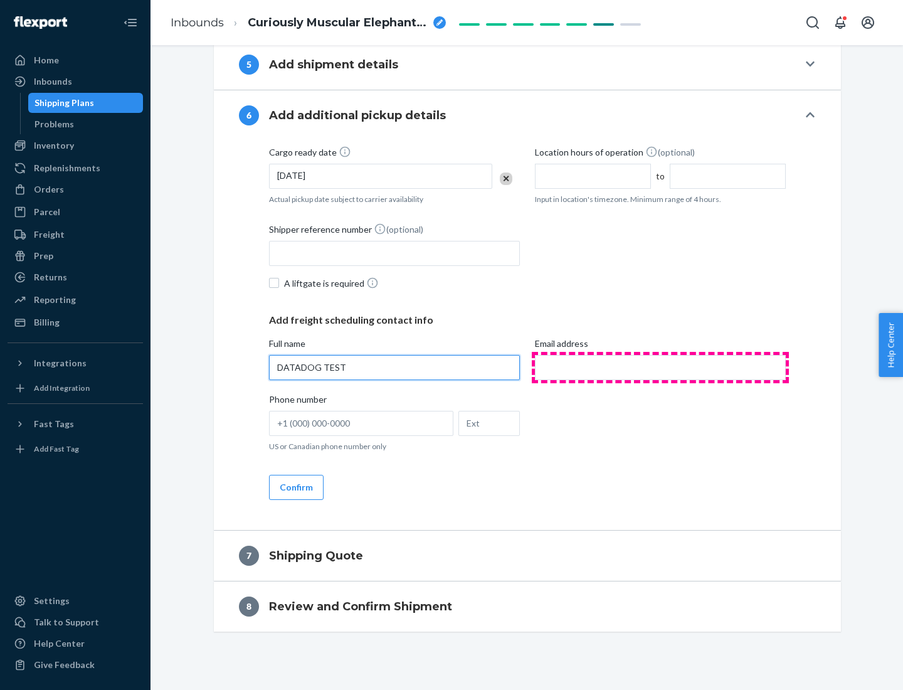
type input "DATADOG TEST"
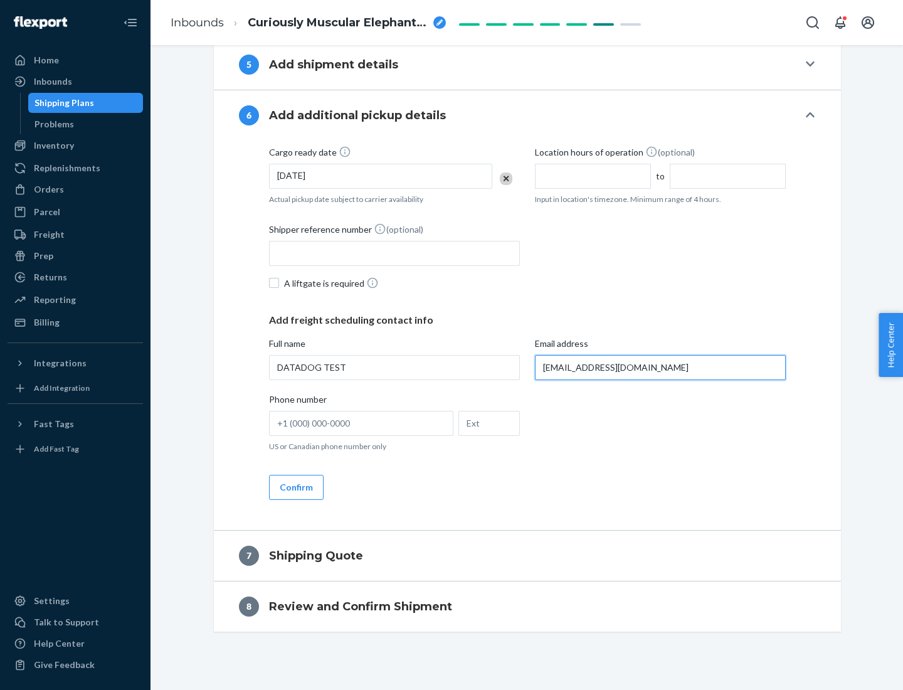
scroll to position [683, 0]
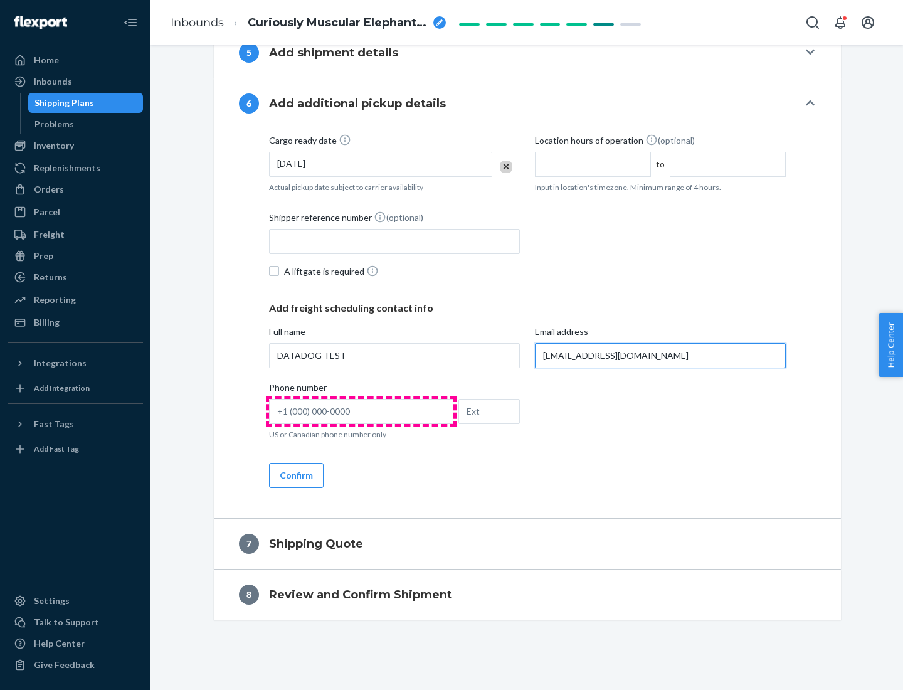
type input "[EMAIL_ADDRESS][DOMAIN_NAME]"
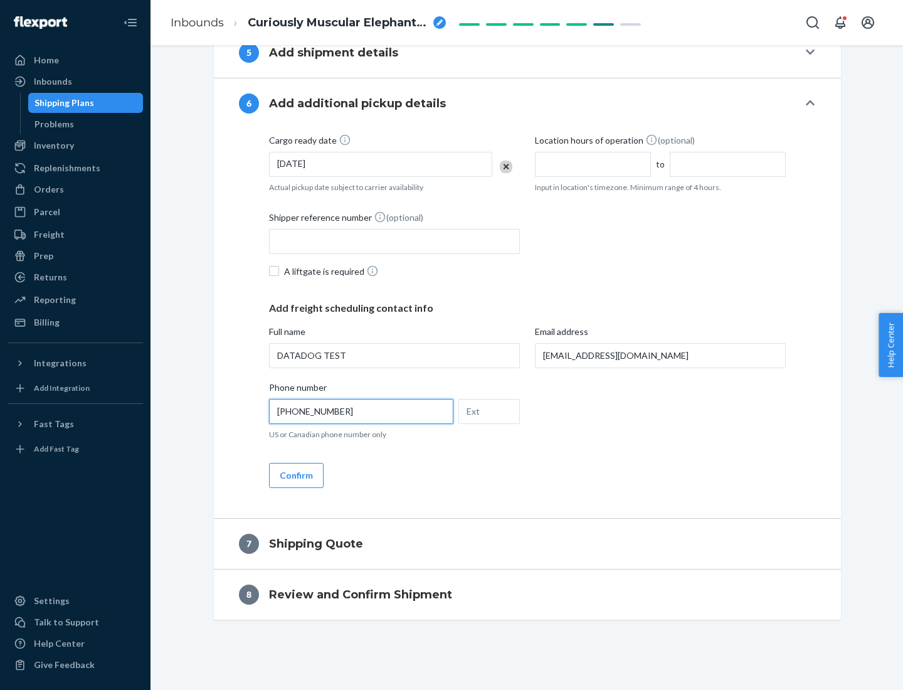
type input "[PHONE_NUMBER]"
click at [295, 475] on button "Confirm" at bounding box center [296, 475] width 55 height 25
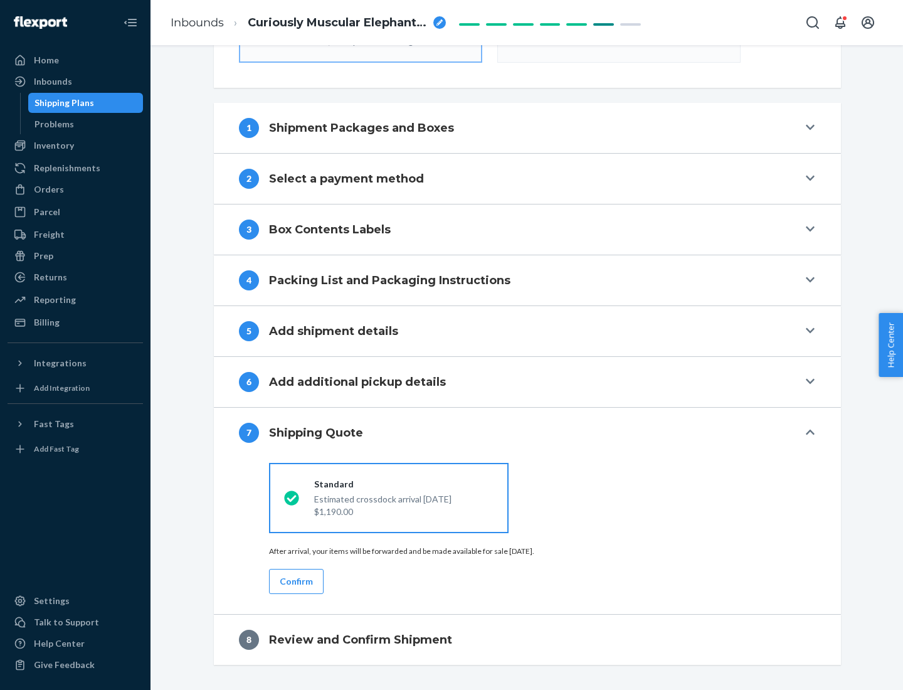
scroll to position [449, 0]
